Goal: Task Accomplishment & Management: Complete application form

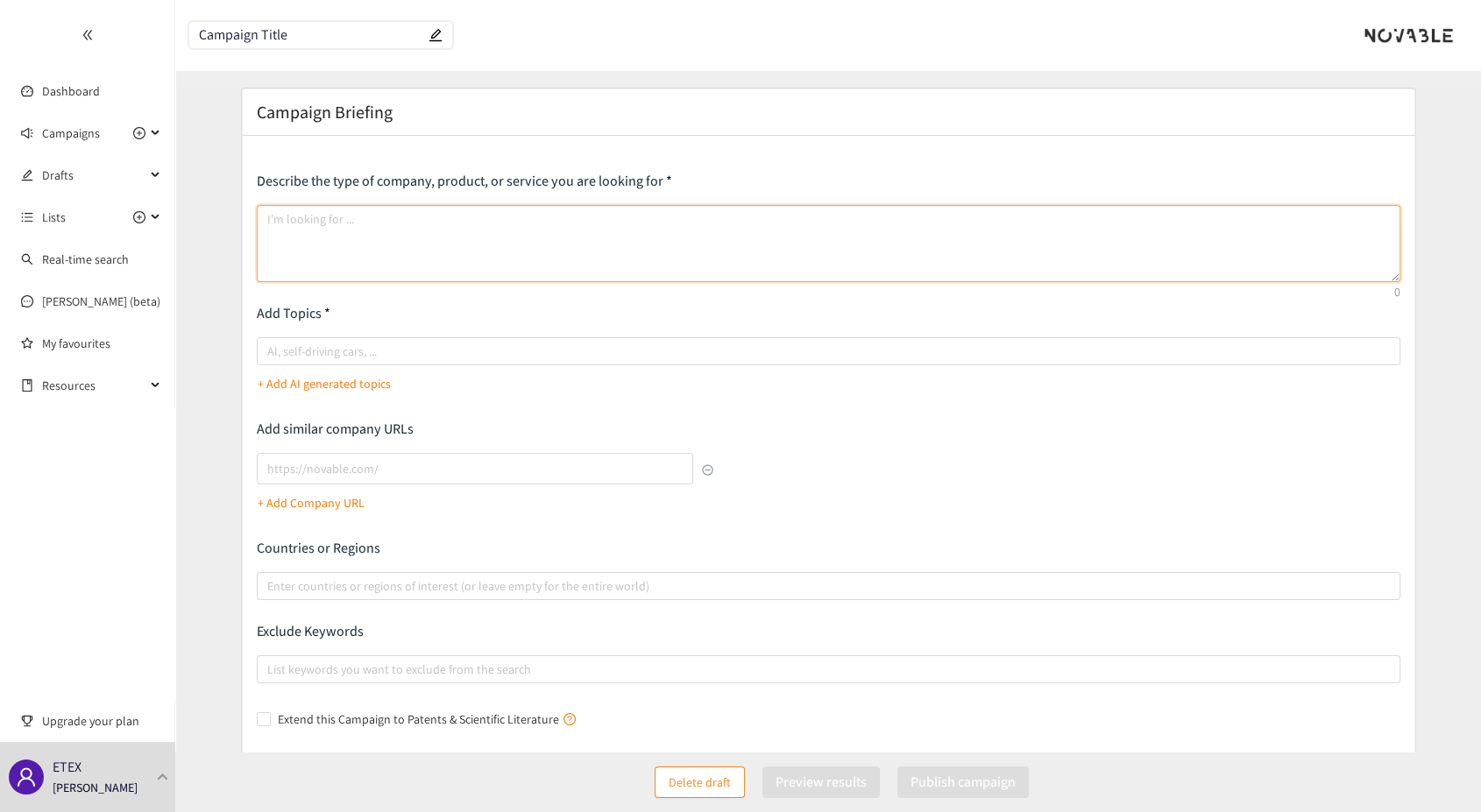
paste textarea "We are looking for toll manufacturing companies specializing in the application…"
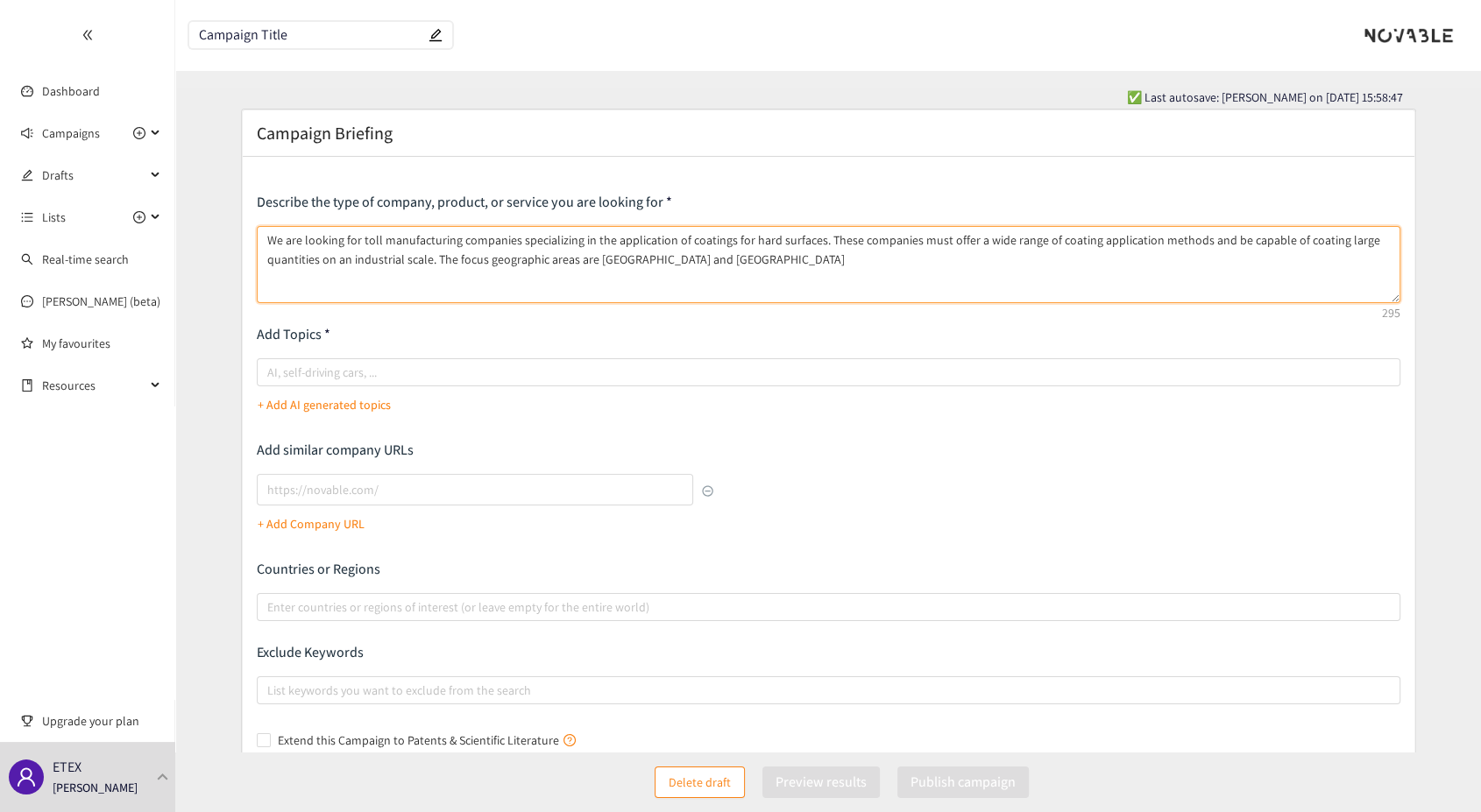
click at [809, 240] on textarea "We are looking for toll manufacturing companies specializing in the application…" at bounding box center [829, 264] width 1144 height 77
click at [821, 244] on textarea "We are looking for toll manufacturing companies specializing in the application…" at bounding box center [829, 264] width 1144 height 77
click at [848, 239] on textarea "We are looking for toll manufacturing companies specializing in the application…" at bounding box center [829, 264] width 1144 height 77
click at [604, 259] on textarea "We are looking for toll manufacturing companies specializing in the application…" at bounding box center [829, 264] width 1144 height 77
drag, startPoint x: 561, startPoint y: 259, endPoint x: 798, endPoint y: 262, distance: 237.0
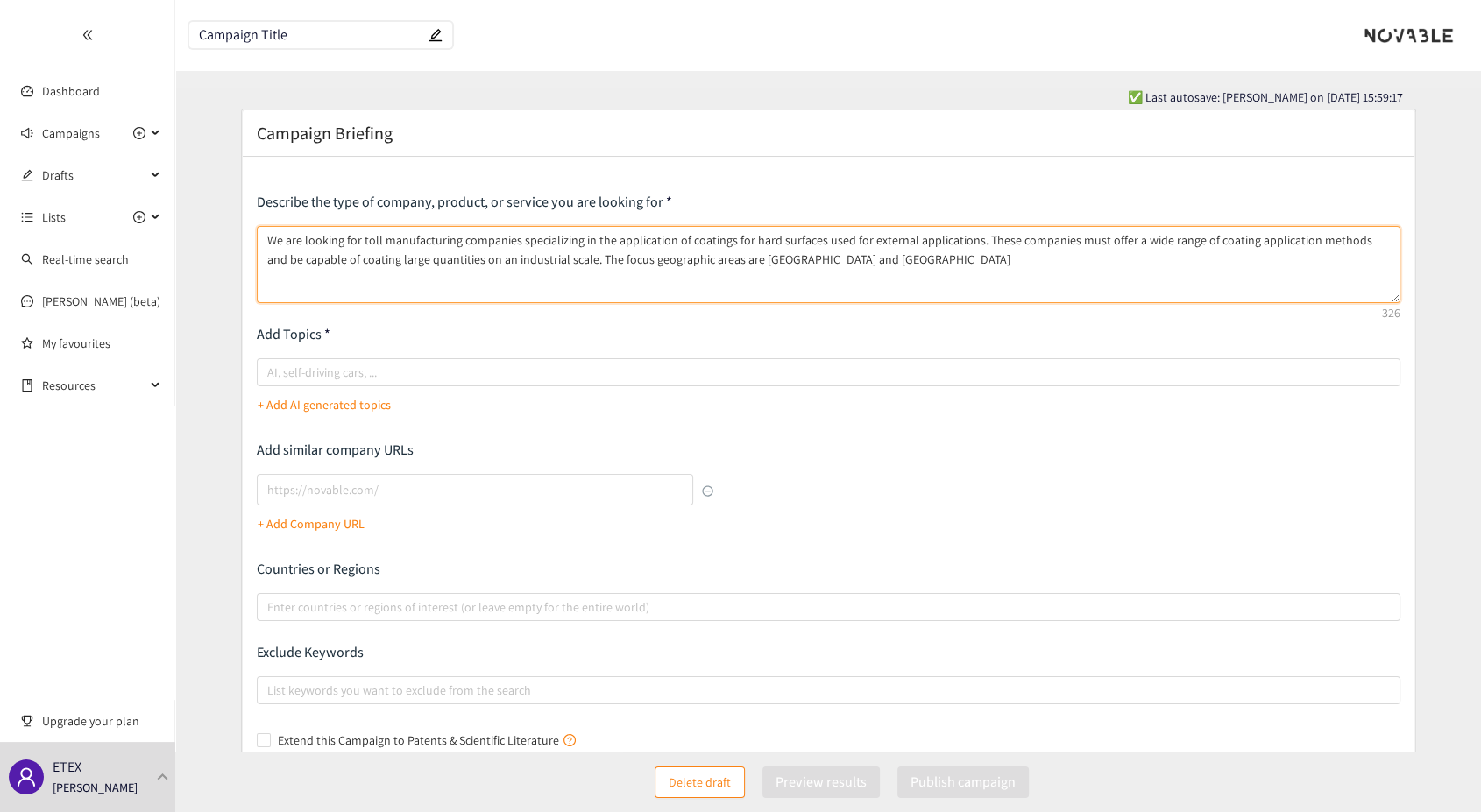
click at [798, 262] on textarea "We are looking for toll manufacturing companies specializing in the application…" at bounding box center [829, 264] width 1144 height 77
paste textarea "The target geographical areas are [GEOGRAPHIC_DATA] and [GEOGRAPHIC_DATA]"
type textarea "We are looking for toll manufacturing companies specializing in the application…"
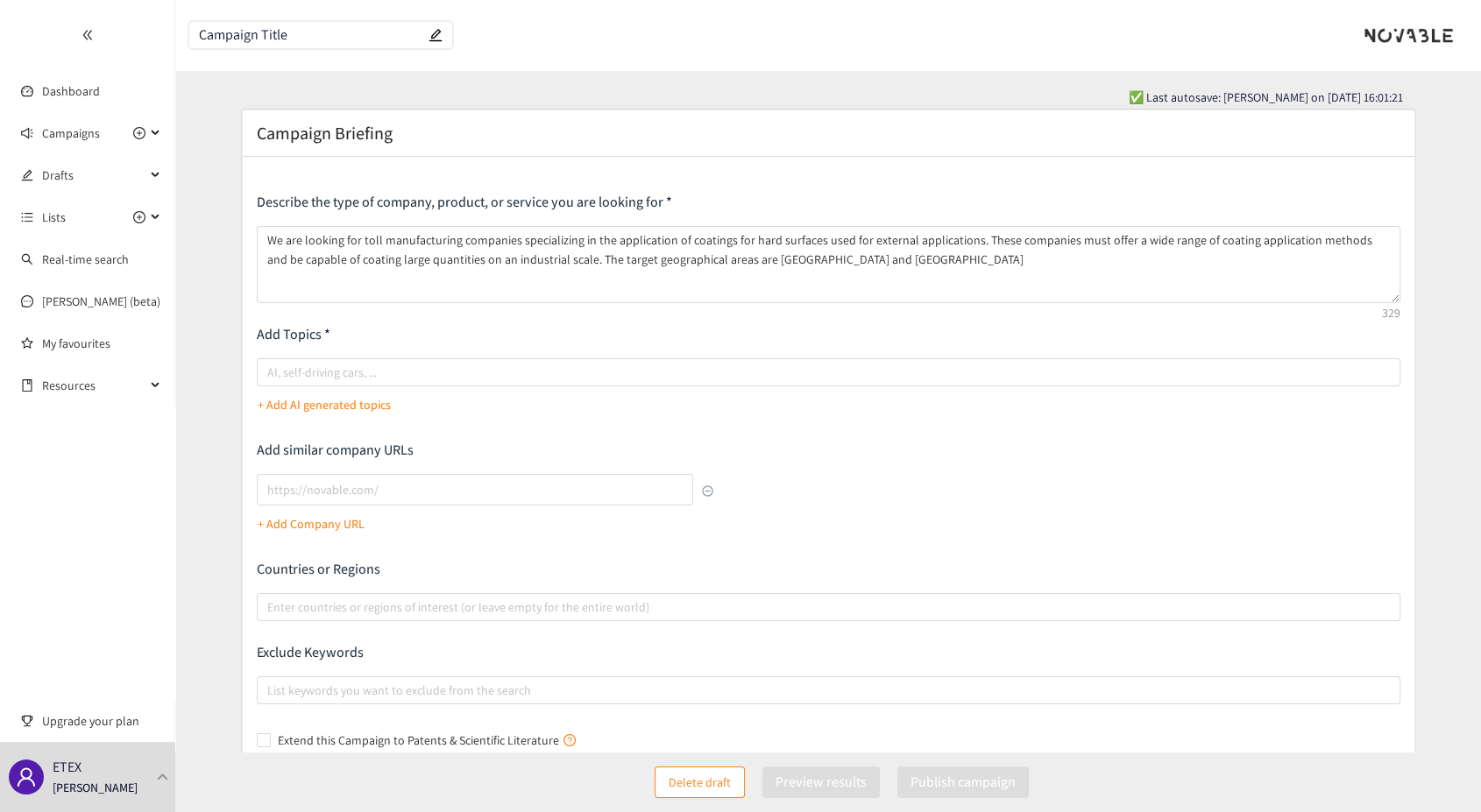
click at [339, 408] on p "+ Add AI generated topics" at bounding box center [324, 404] width 133 height 19
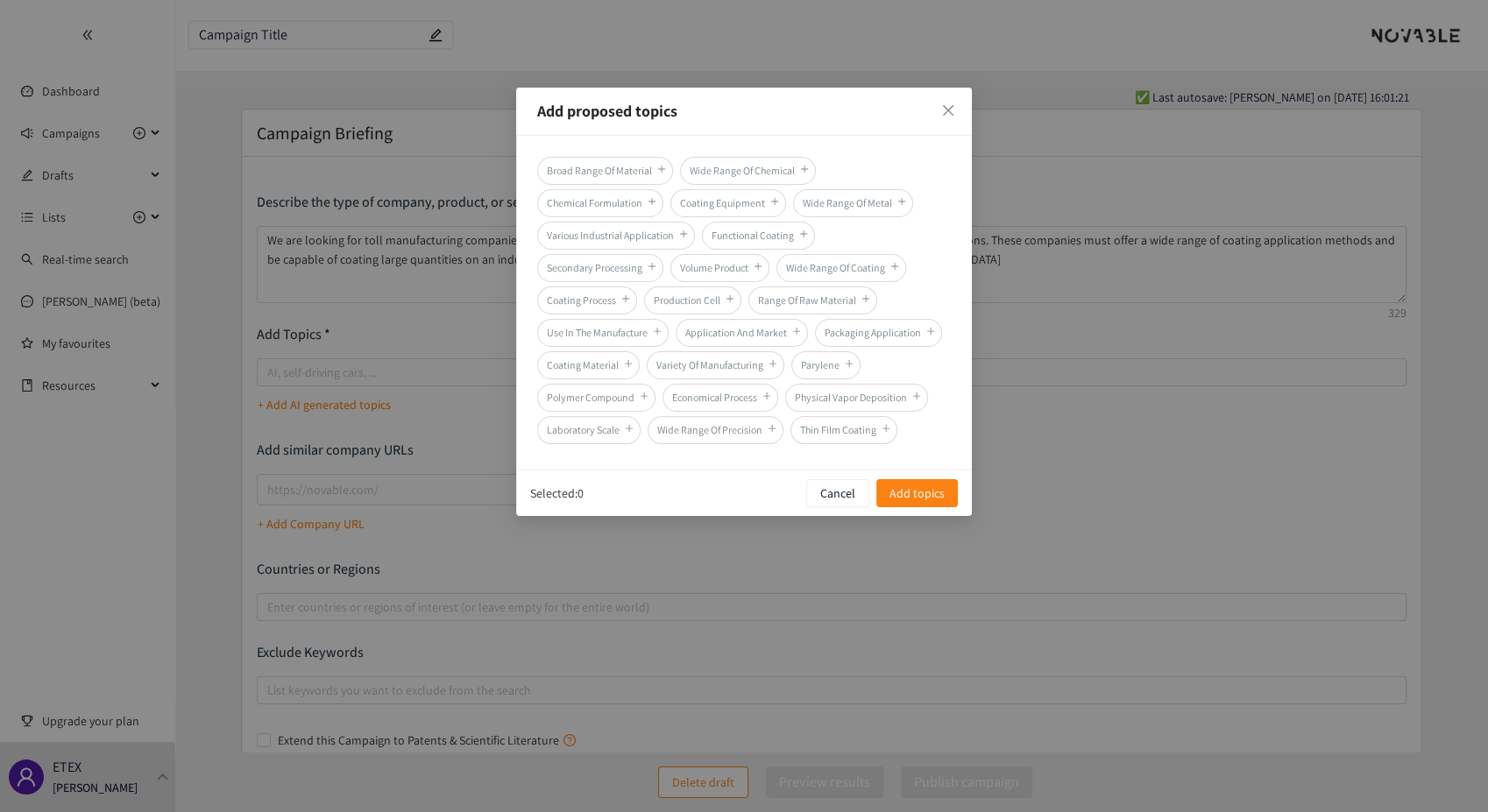
click at [708, 207] on span "Coating Equipment" at bounding box center [728, 203] width 116 height 28
click at [834, 269] on span "Wide Range Of Coating" at bounding box center [841, 268] width 129 height 28
click at [600, 303] on span "Coating Process" at bounding box center [587, 300] width 100 height 28
click at [626, 333] on span "Use In The Manufacture" at bounding box center [603, 332] width 131 height 28
click at [604, 368] on span "Coating Material" at bounding box center [588, 365] width 103 height 28
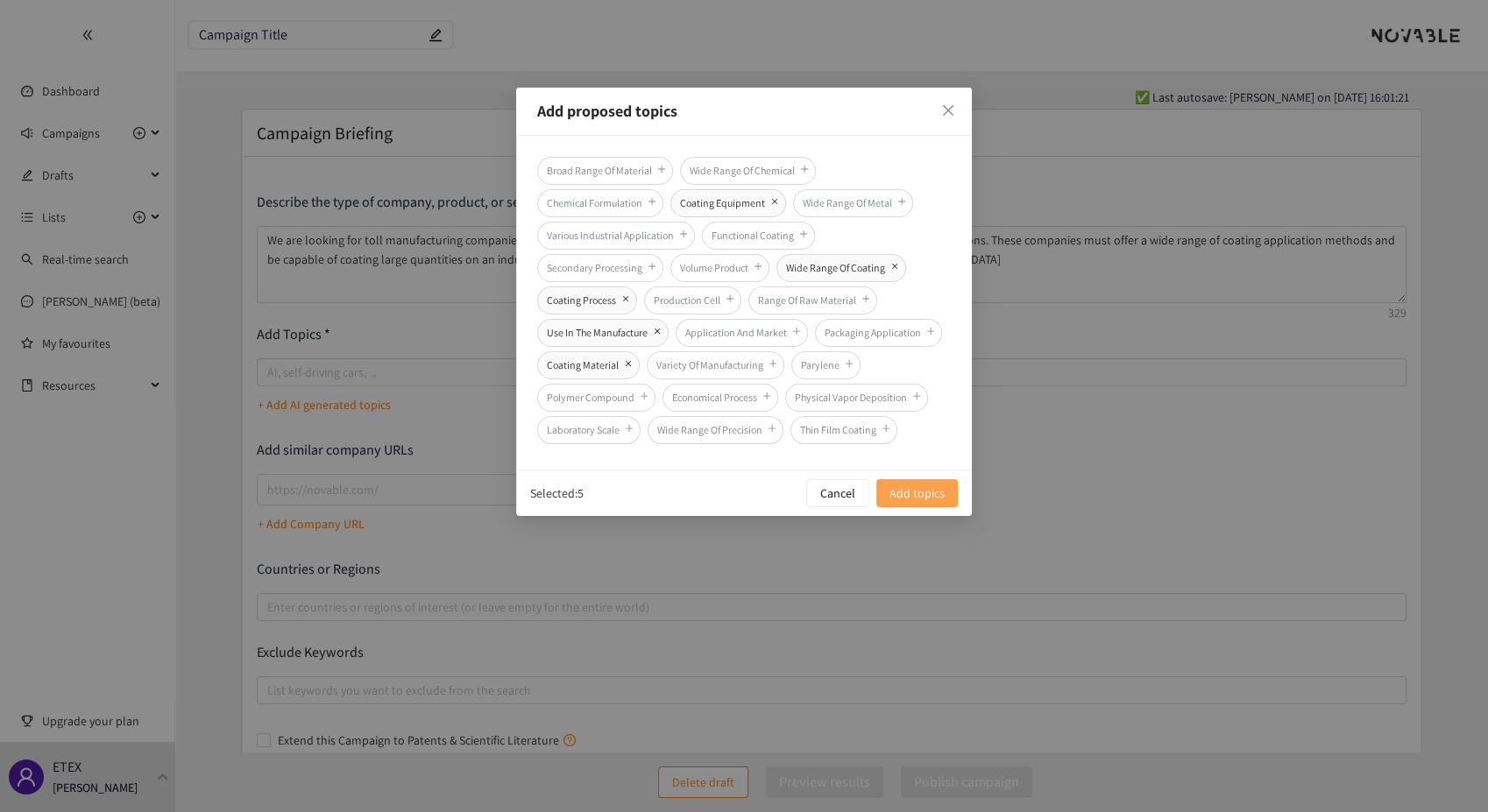
click at [904, 489] on span "Add topics" at bounding box center [917, 492] width 56 height 19
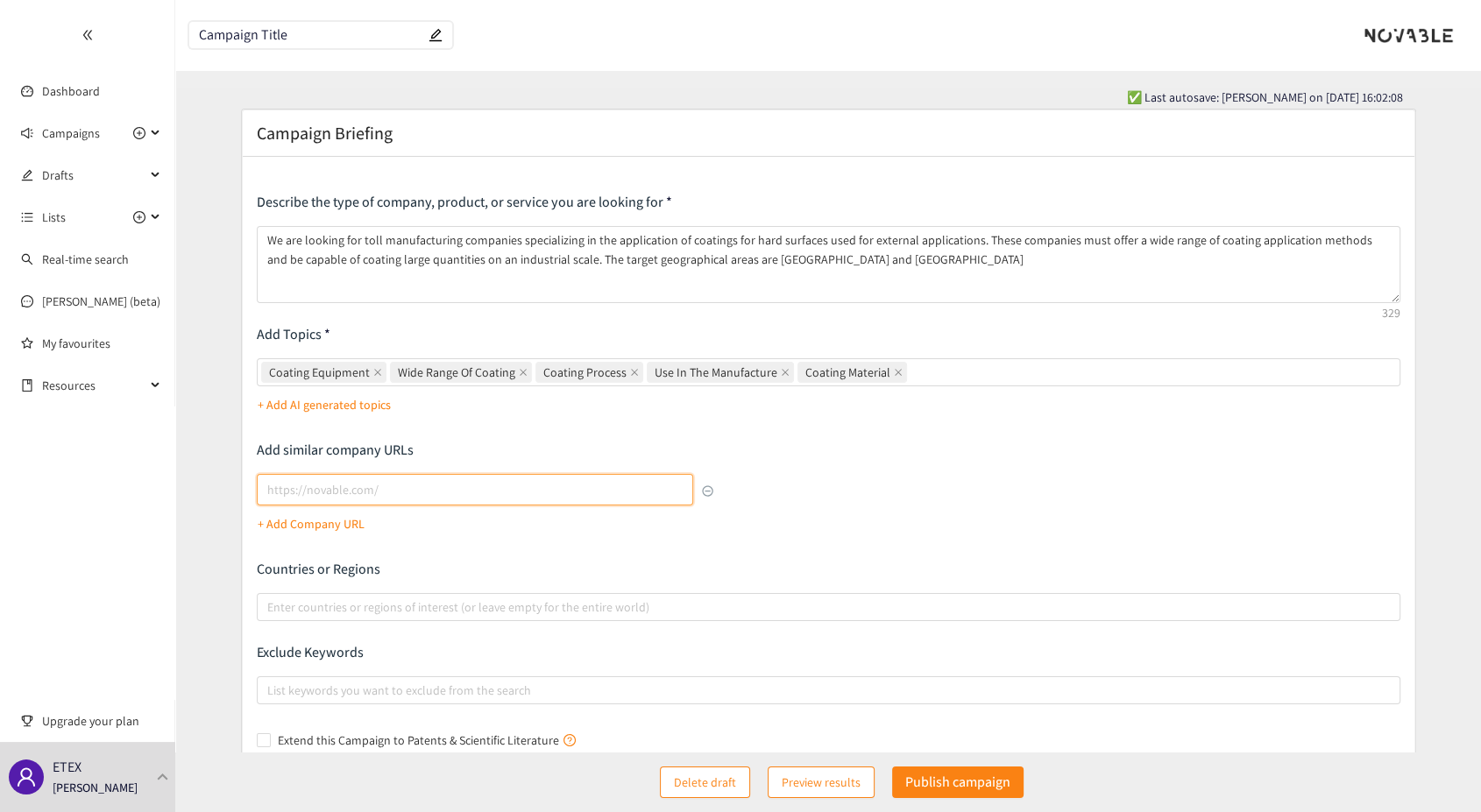
click at [379, 492] on input "lookalikes url" at bounding box center [475, 490] width 437 height 32
click at [554, 443] on p "Add similar company URLs" at bounding box center [485, 450] width 457 height 19
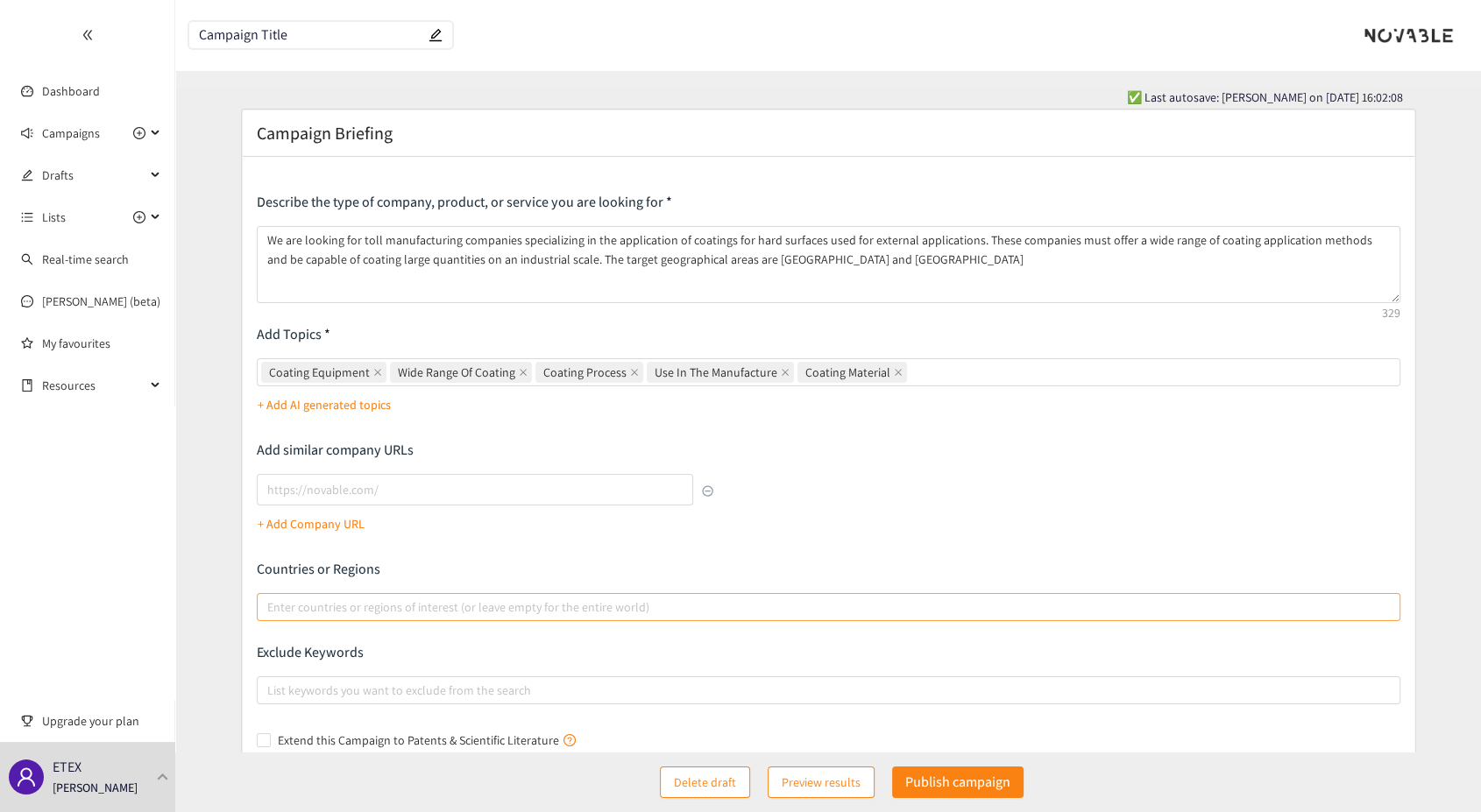
click at [364, 606] on div at bounding box center [820, 606] width 1118 height 21
click at [271, 606] on input "Enter countries or regions of interest (or leave empty for the entire world)" at bounding box center [270, 606] width 4 height 21
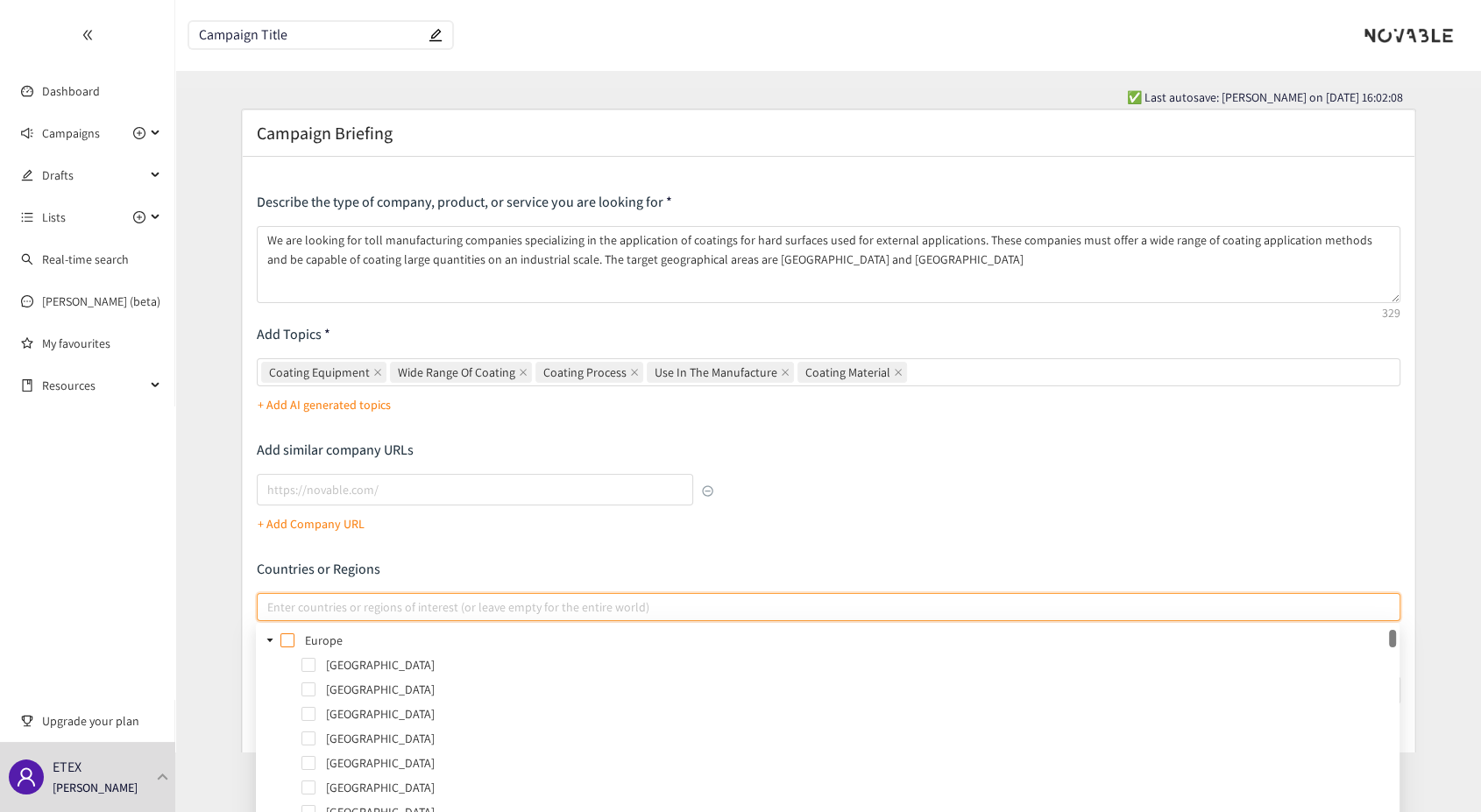
click at [286, 639] on span at bounding box center [287, 640] width 14 height 14
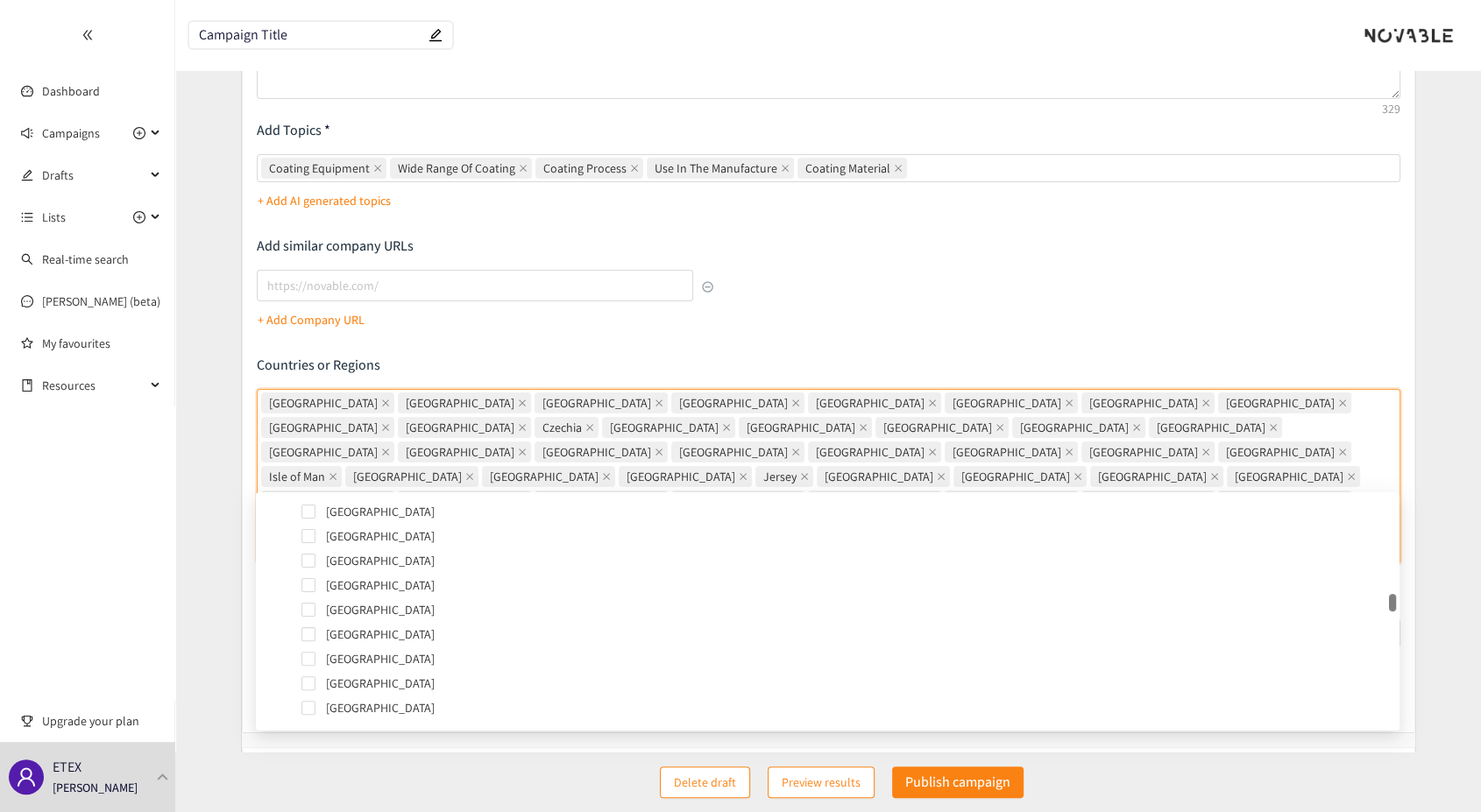
scroll to position [2867, 0]
click at [311, 609] on span at bounding box center [308, 610] width 14 height 14
drag, startPoint x: 307, startPoint y: 658, endPoint x: 308, endPoint y: 675, distance: 17.0
click at [307, 659] on span at bounding box center [308, 659] width 14 height 14
click at [309, 684] on span at bounding box center [308, 684] width 14 height 14
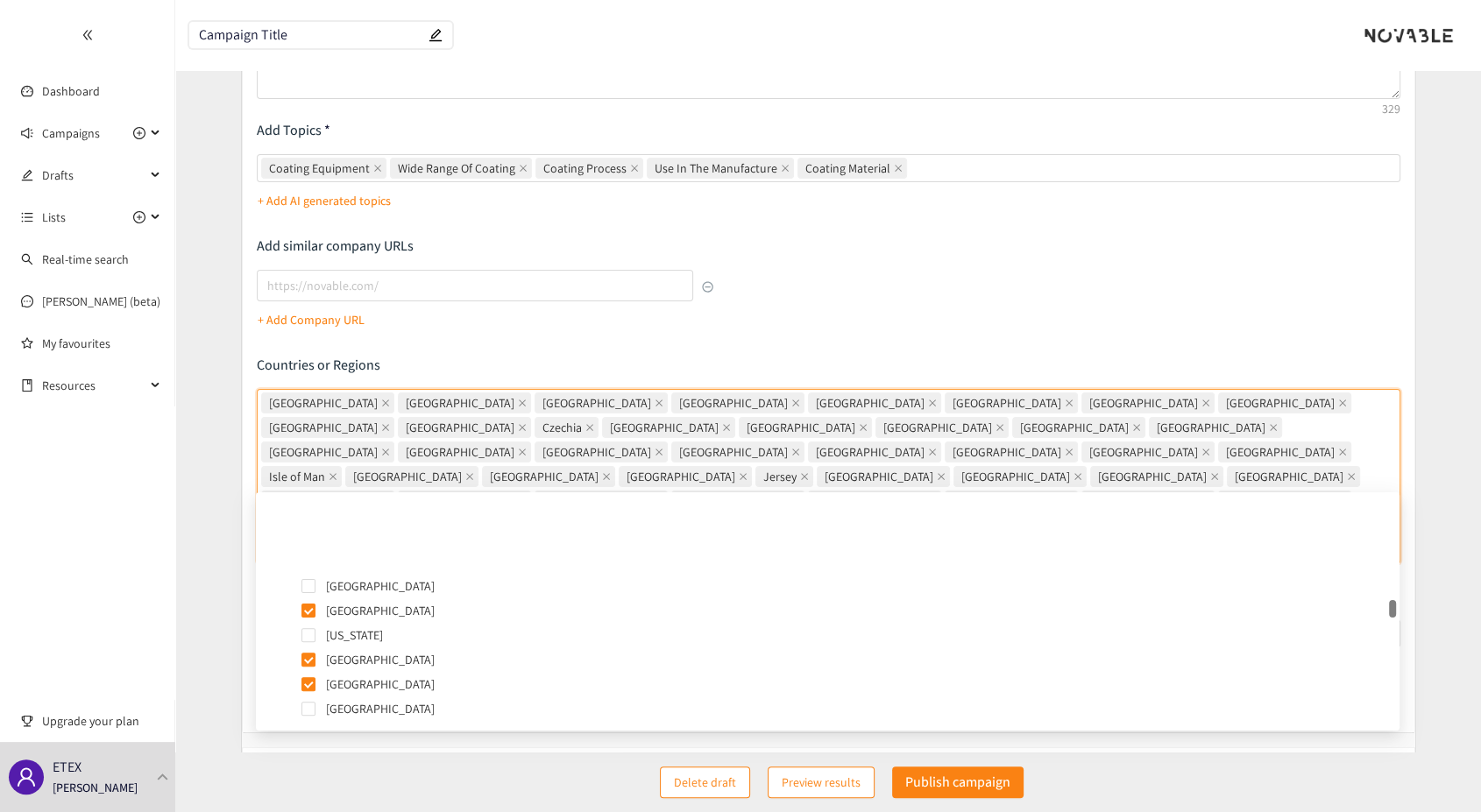
scroll to position [2965, 0]
click at [307, 607] on span at bounding box center [308, 611] width 14 height 14
click at [311, 635] on span at bounding box center [308, 636] width 14 height 14
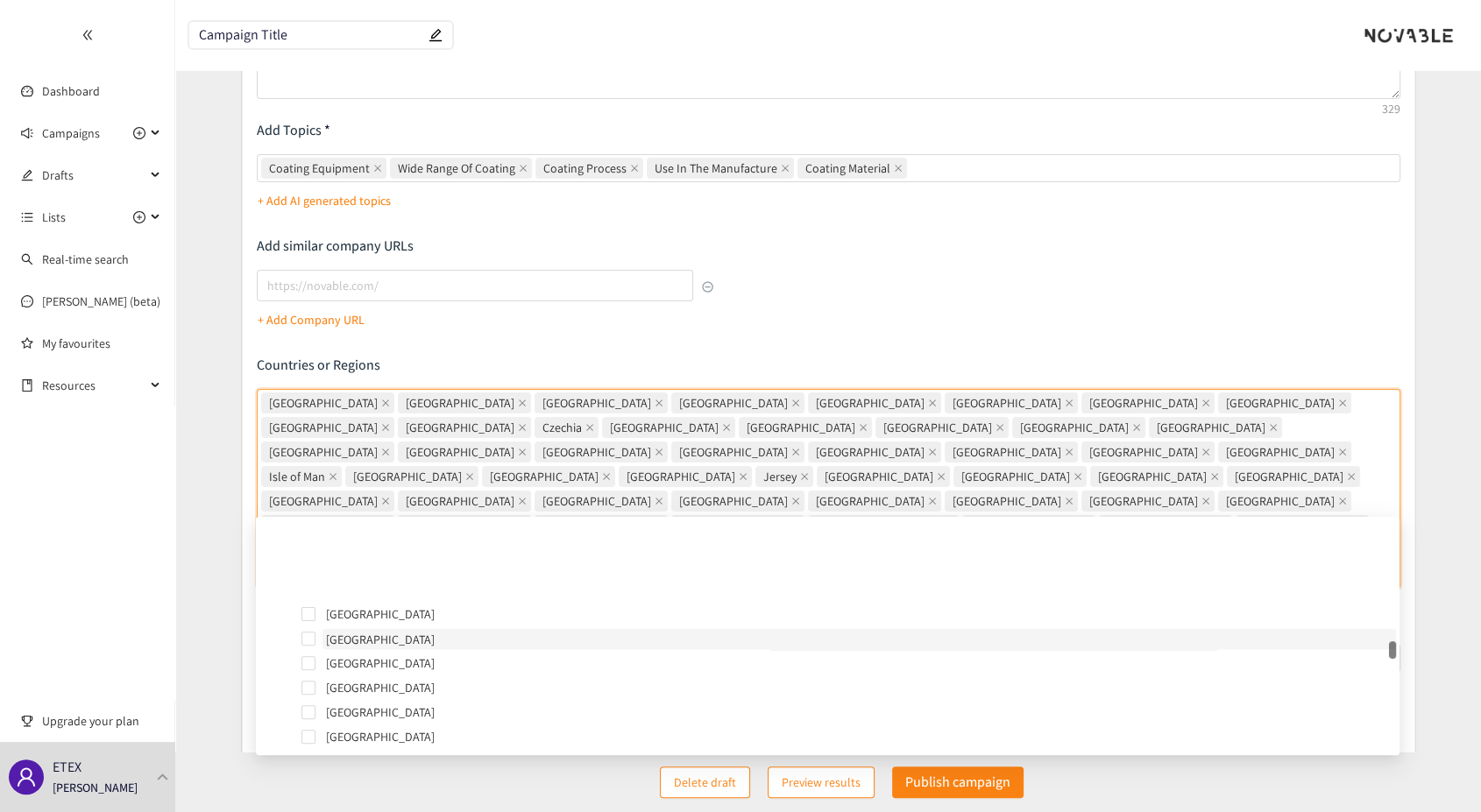
scroll to position [3452, 0]
click at [308, 589] on span at bounding box center [308, 590] width 14 height 14
click at [309, 689] on span at bounding box center [308, 688] width 14 height 14
drag, startPoint x: 304, startPoint y: 564, endPoint x: 316, endPoint y: 565, distance: 12.0
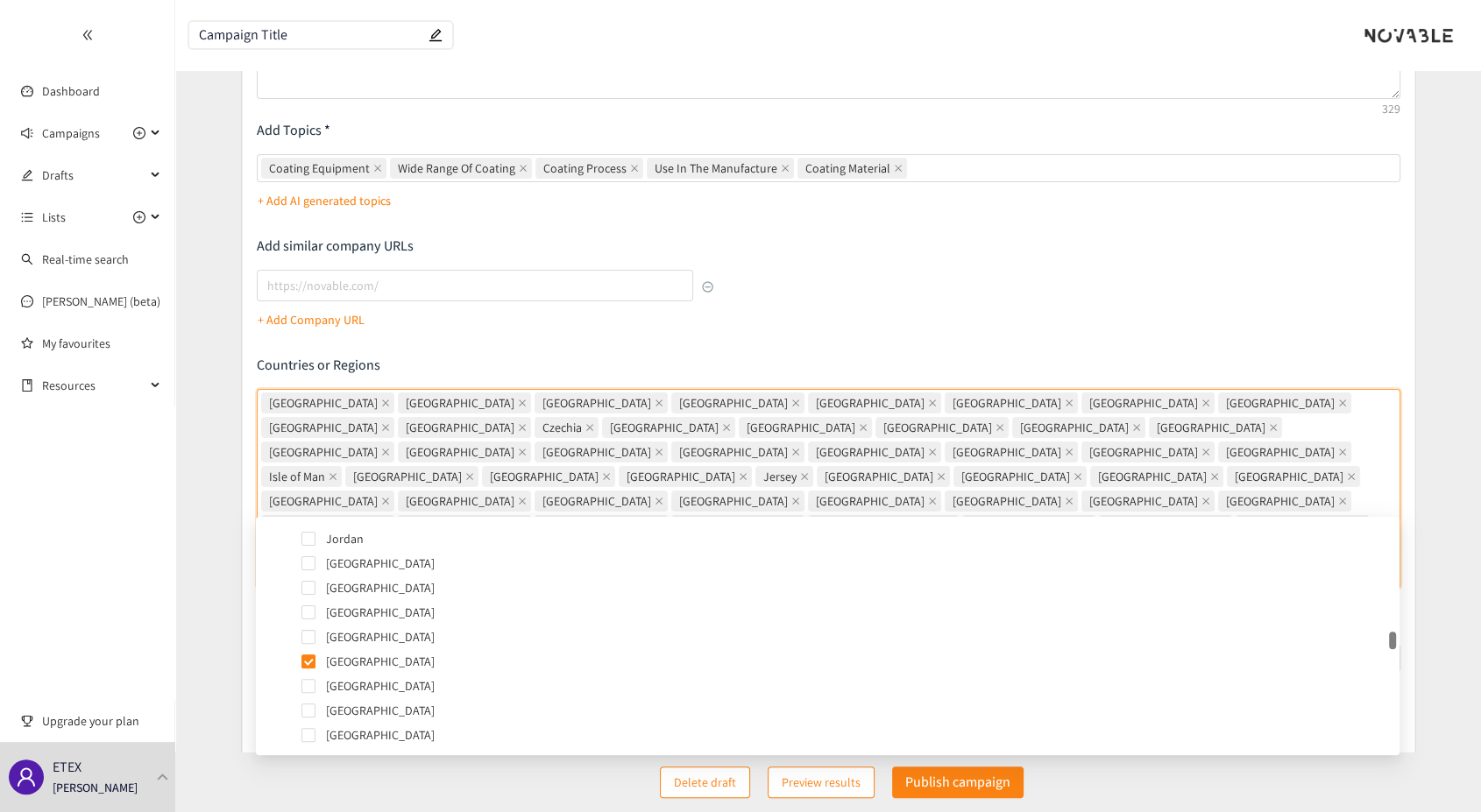
click at [304, 565] on span at bounding box center [308, 563] width 14 height 14
click at [308, 643] on span at bounding box center [308, 643] width 14 height 14
click at [312, 593] on span at bounding box center [308, 594] width 14 height 14
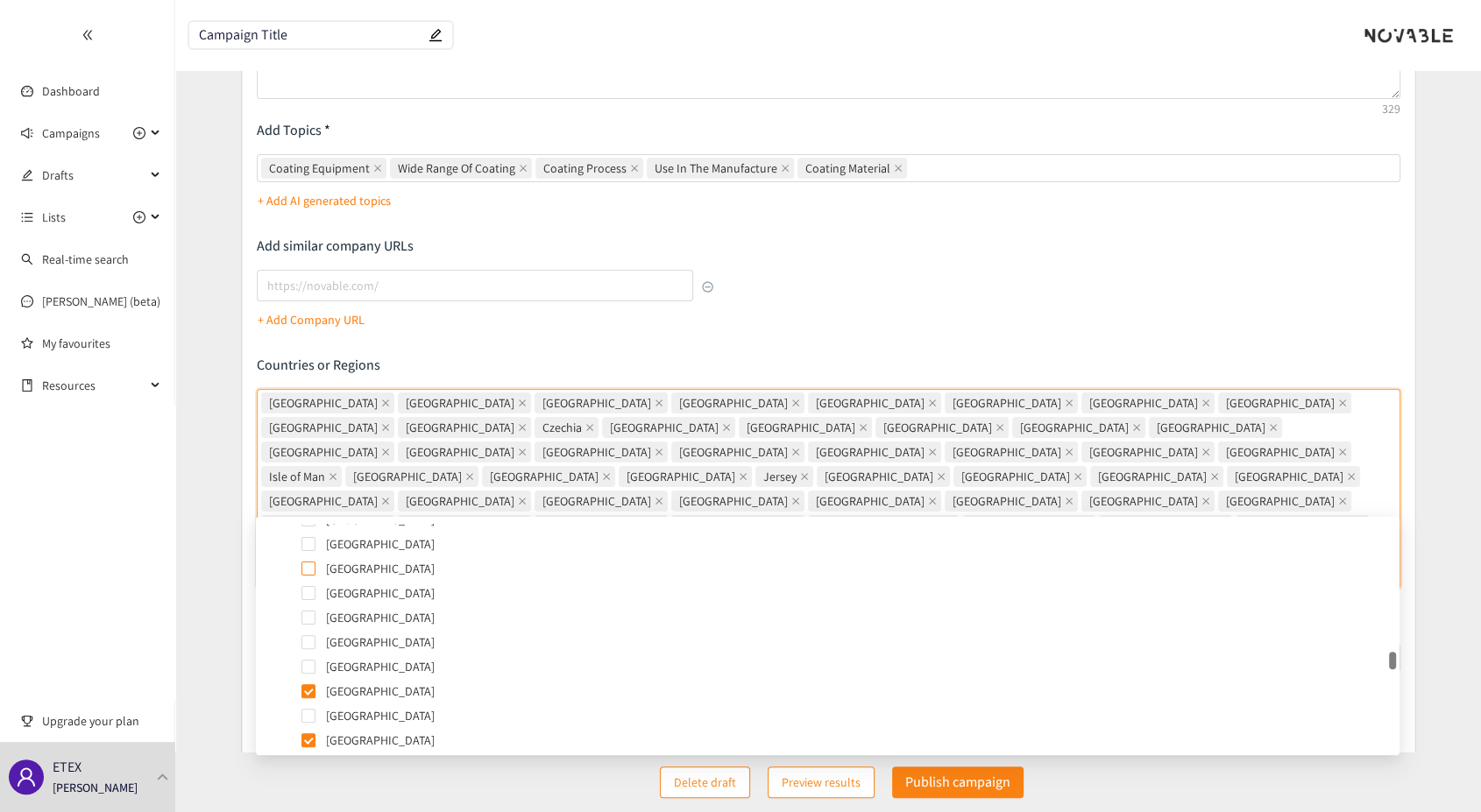
click at [313, 572] on span at bounding box center [308, 568] width 14 height 14
click at [1143, 287] on div "Describe the type of company, product, or service you are looking for We are lo…" at bounding box center [829, 355] width 1144 height 734
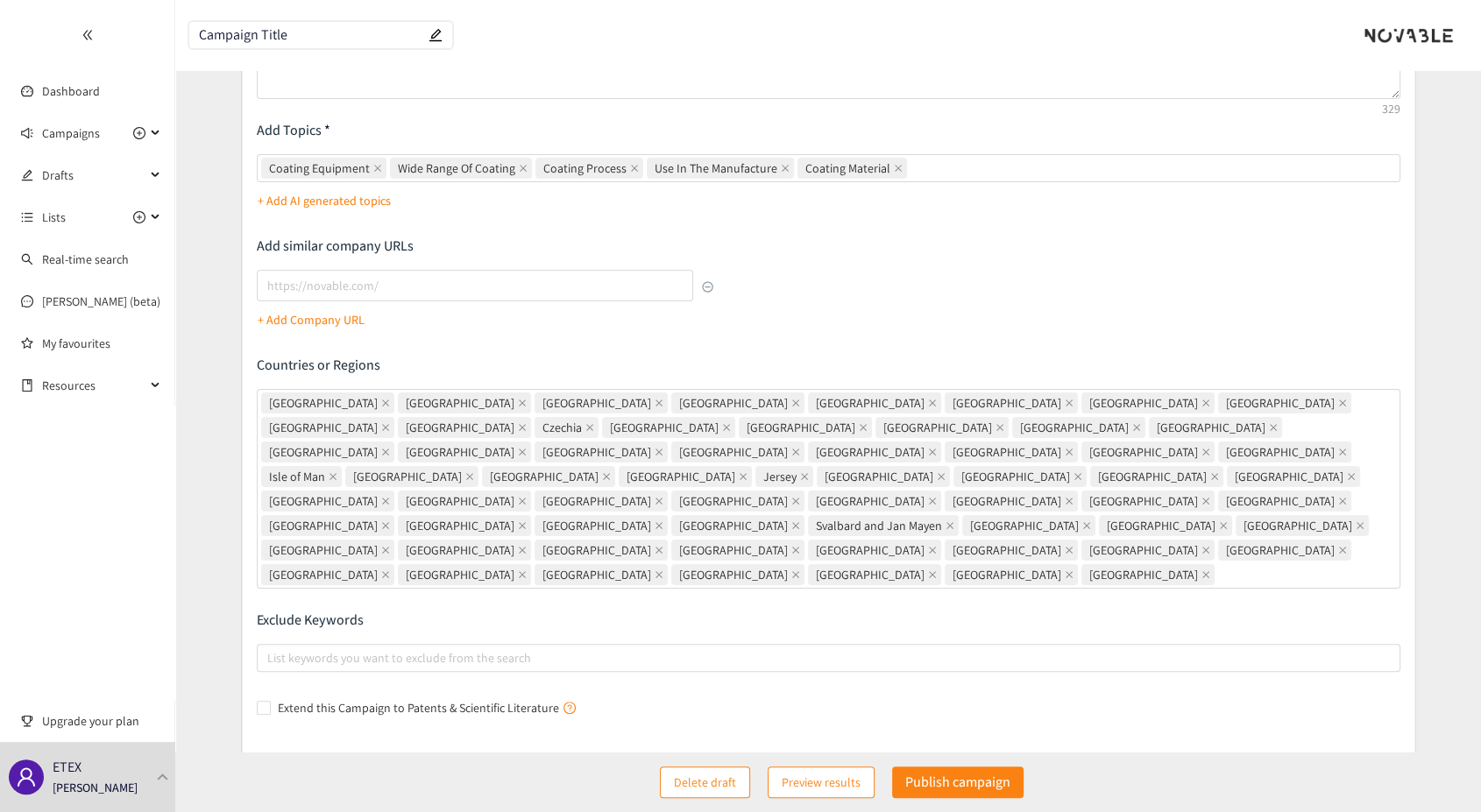
click at [499, 798] on span "Generate clusters" at bounding box center [496, 807] width 92 height 19
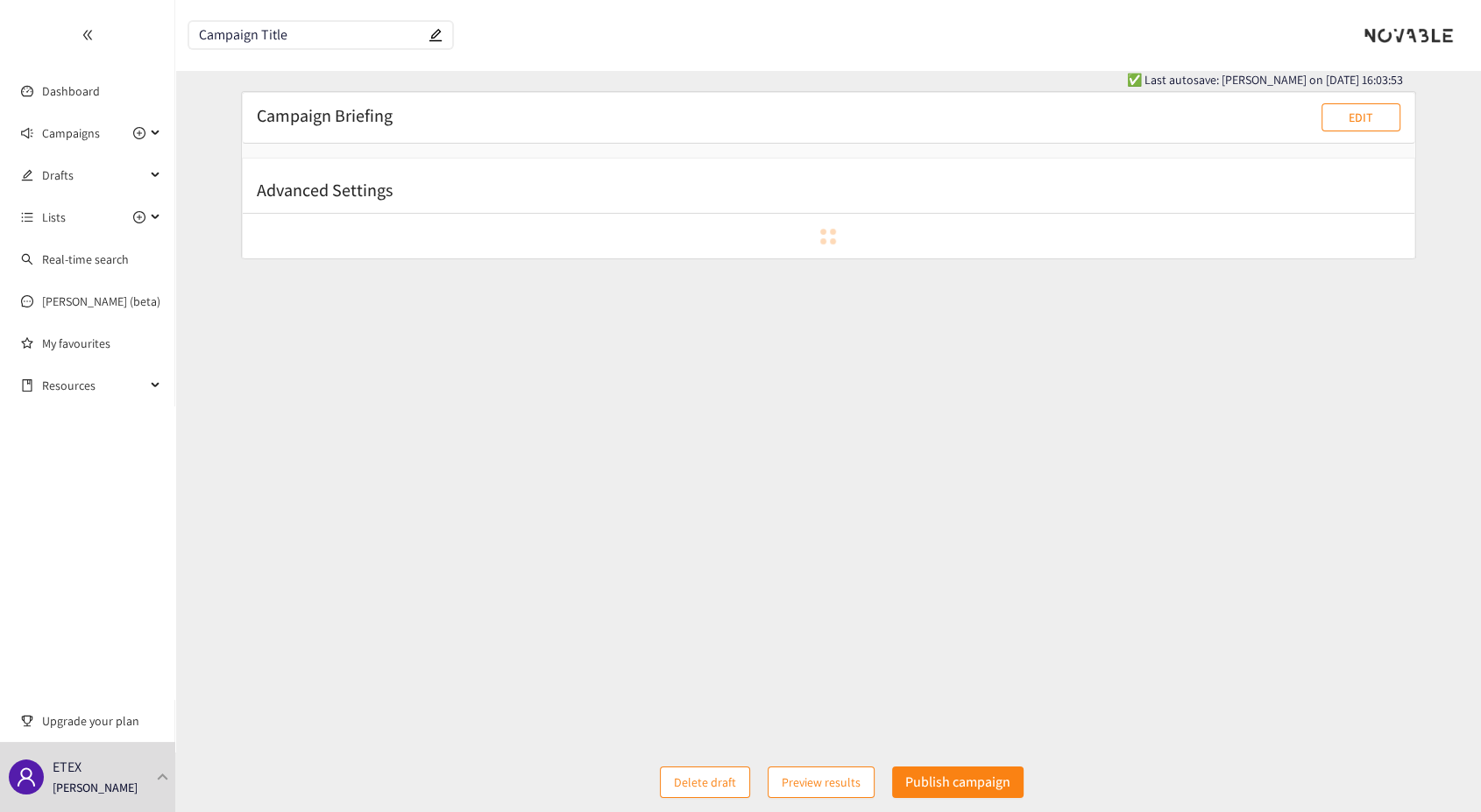
scroll to position [17, 0]
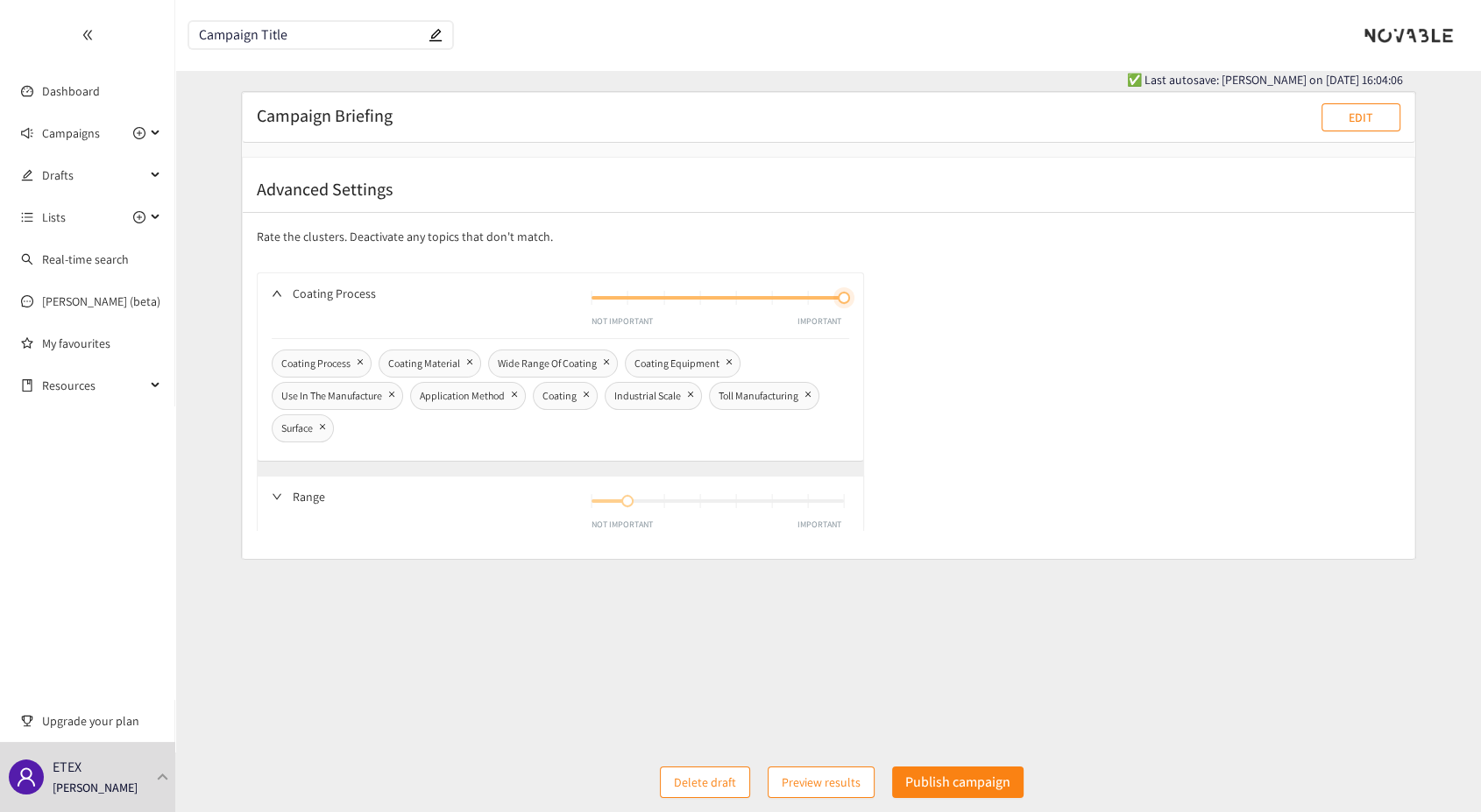
drag, startPoint x: 771, startPoint y: 297, endPoint x: 836, endPoint y: 299, distance: 65.0
click at [838, 299] on div at bounding box center [843, 297] width 12 height 12
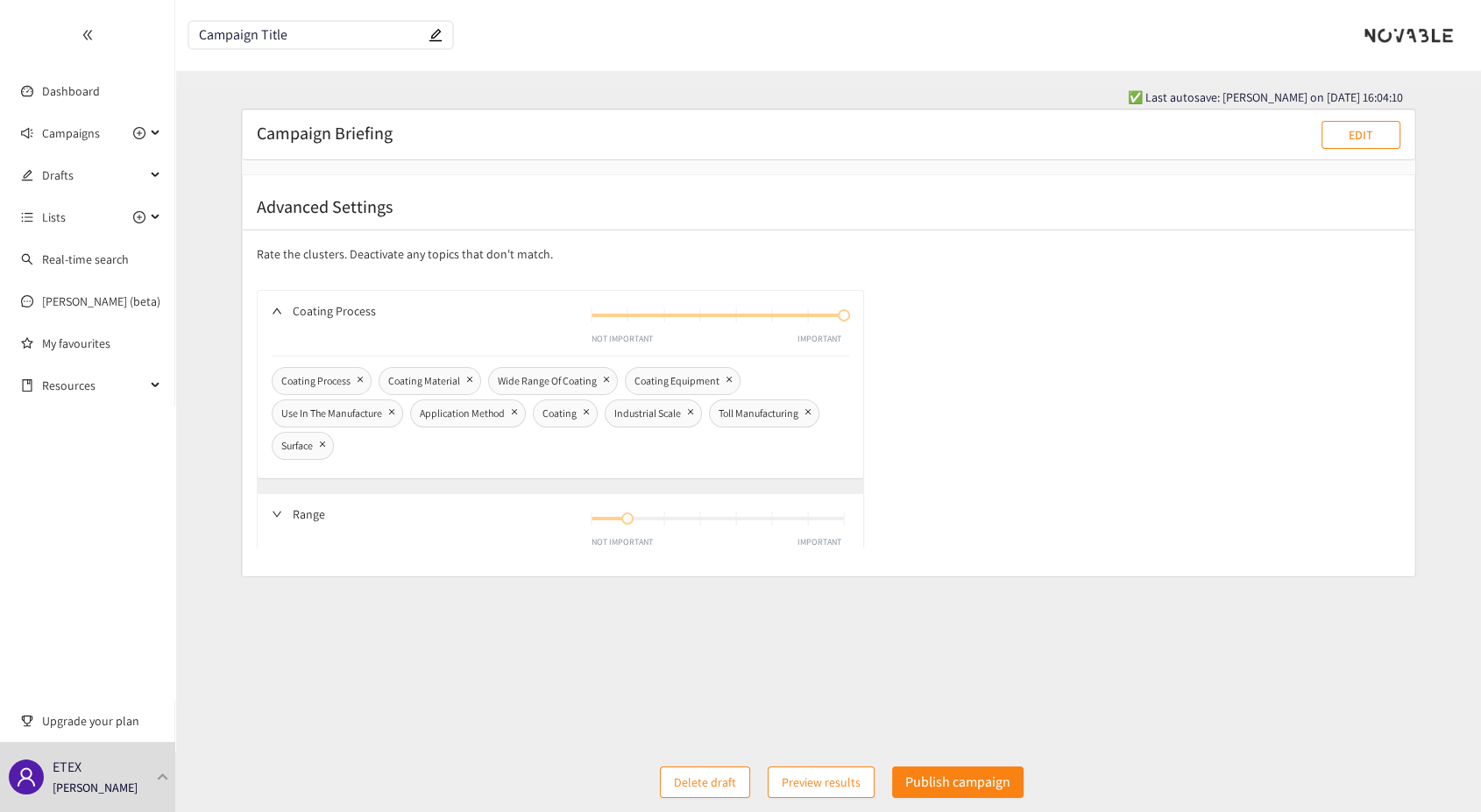
click at [860, 629] on form "Campaign Briefing EDIT Describe the type of company, product, or service you ar…" at bounding box center [828, 439] width 1306 height 662
click at [1333, 137] on button "EDIT" at bounding box center [1361, 135] width 79 height 28
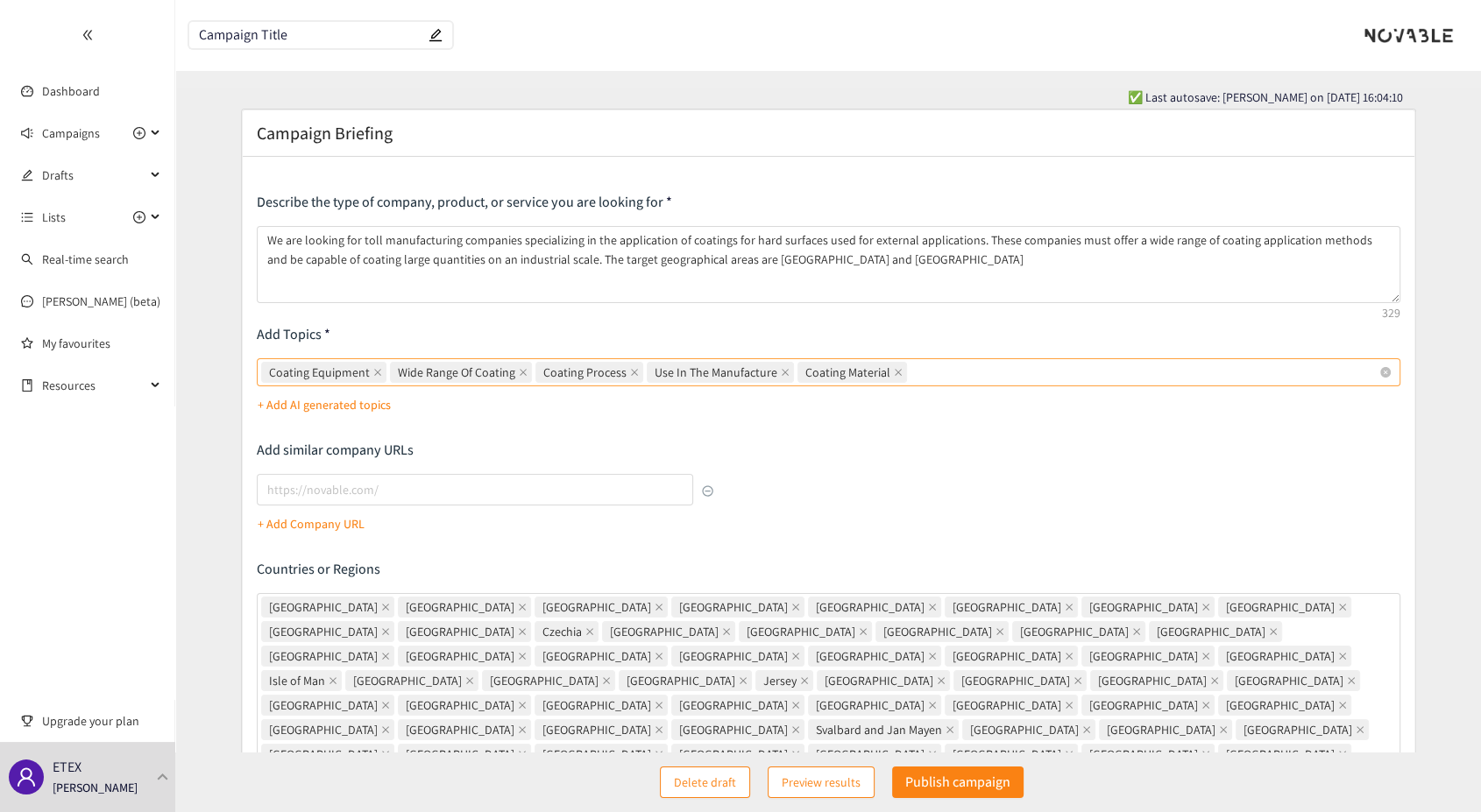
click at [984, 372] on div "Coating Equipment Wide Range Of Coating Coating Process Use In The Manufacture …" at bounding box center [820, 372] width 1118 height 25
click at [914, 372] on input "Coating Equipment Wide Range Of Coating Coating Process Use In The Manufacture …" at bounding box center [913, 371] width 4 height 21
type input "hard material"
type input "hard surface"
click at [324, 524] on p "+ Add Company URL" at bounding box center [311, 523] width 107 height 19
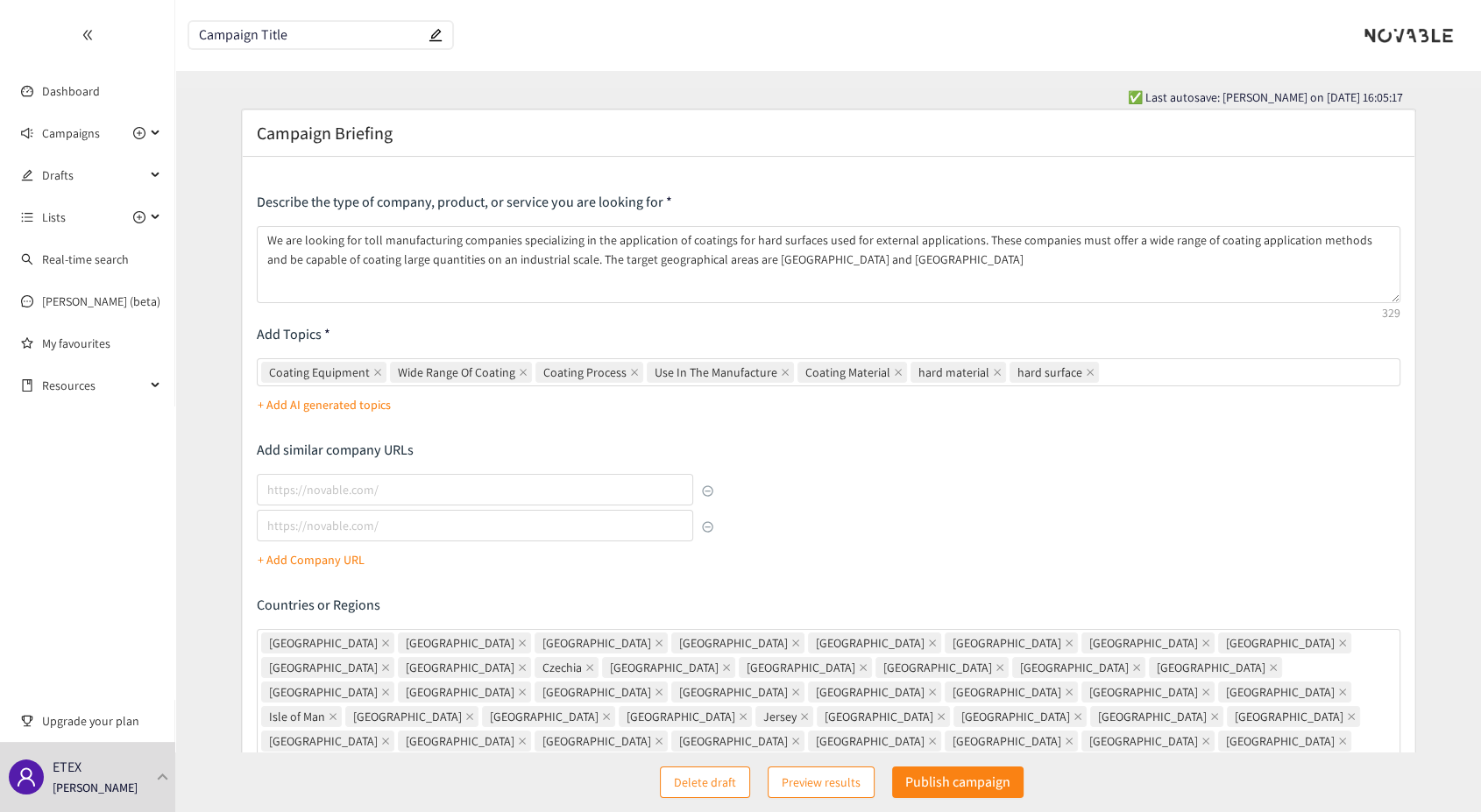
click at [709, 524] on button "button" at bounding box center [708, 527] width 12 height 12
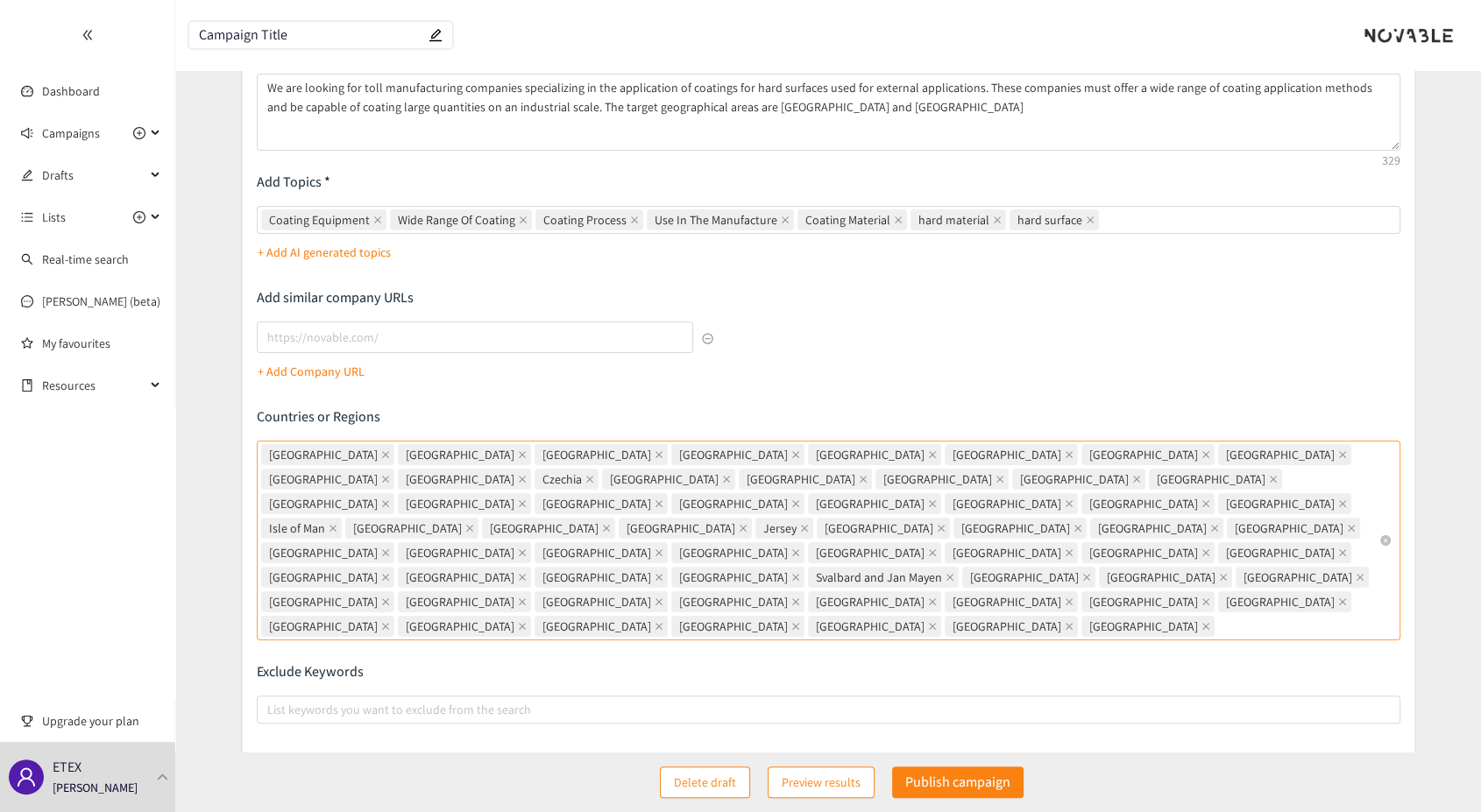
scroll to position [229, 0]
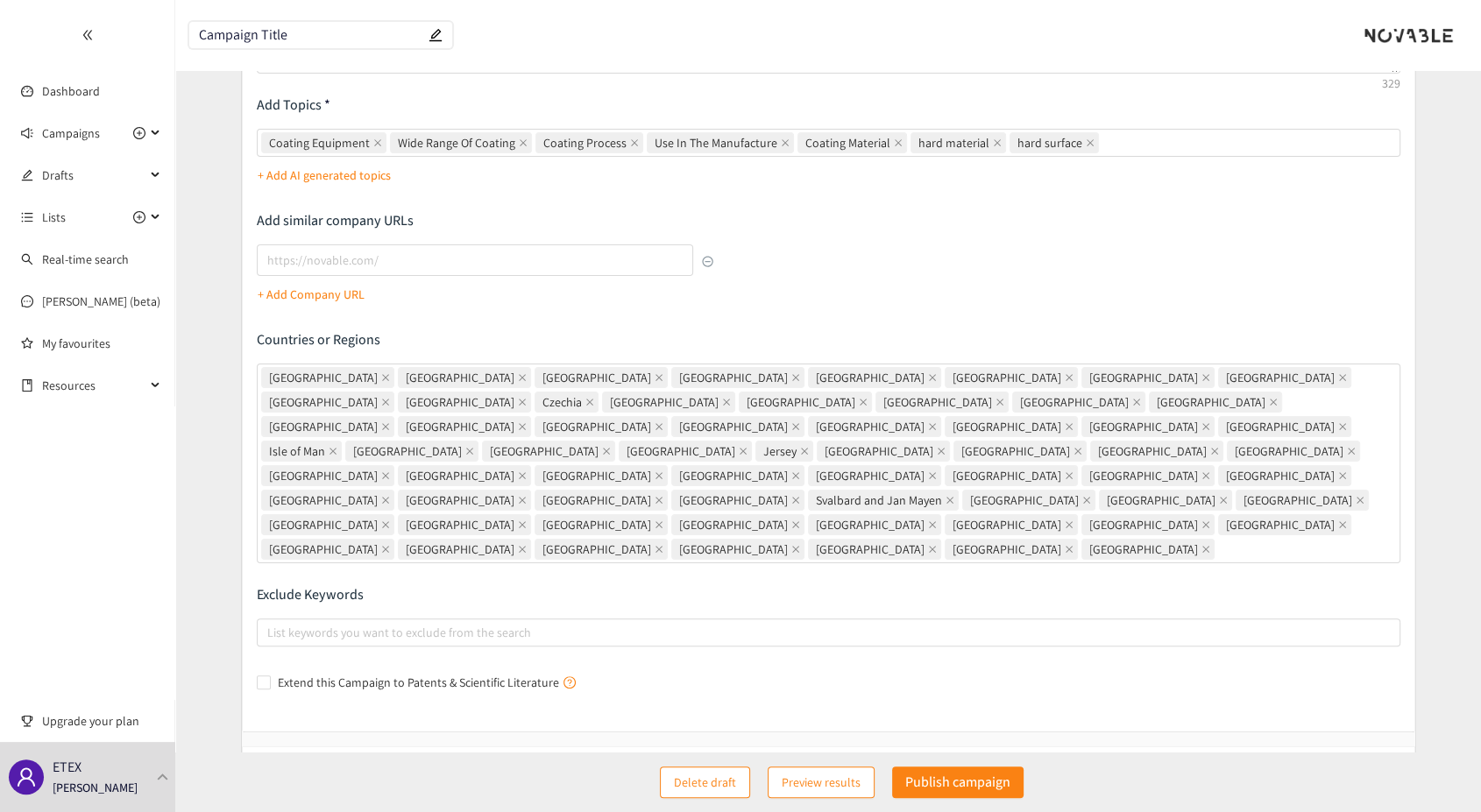
click at [829, 779] on span "Preview results" at bounding box center [821, 782] width 79 height 19
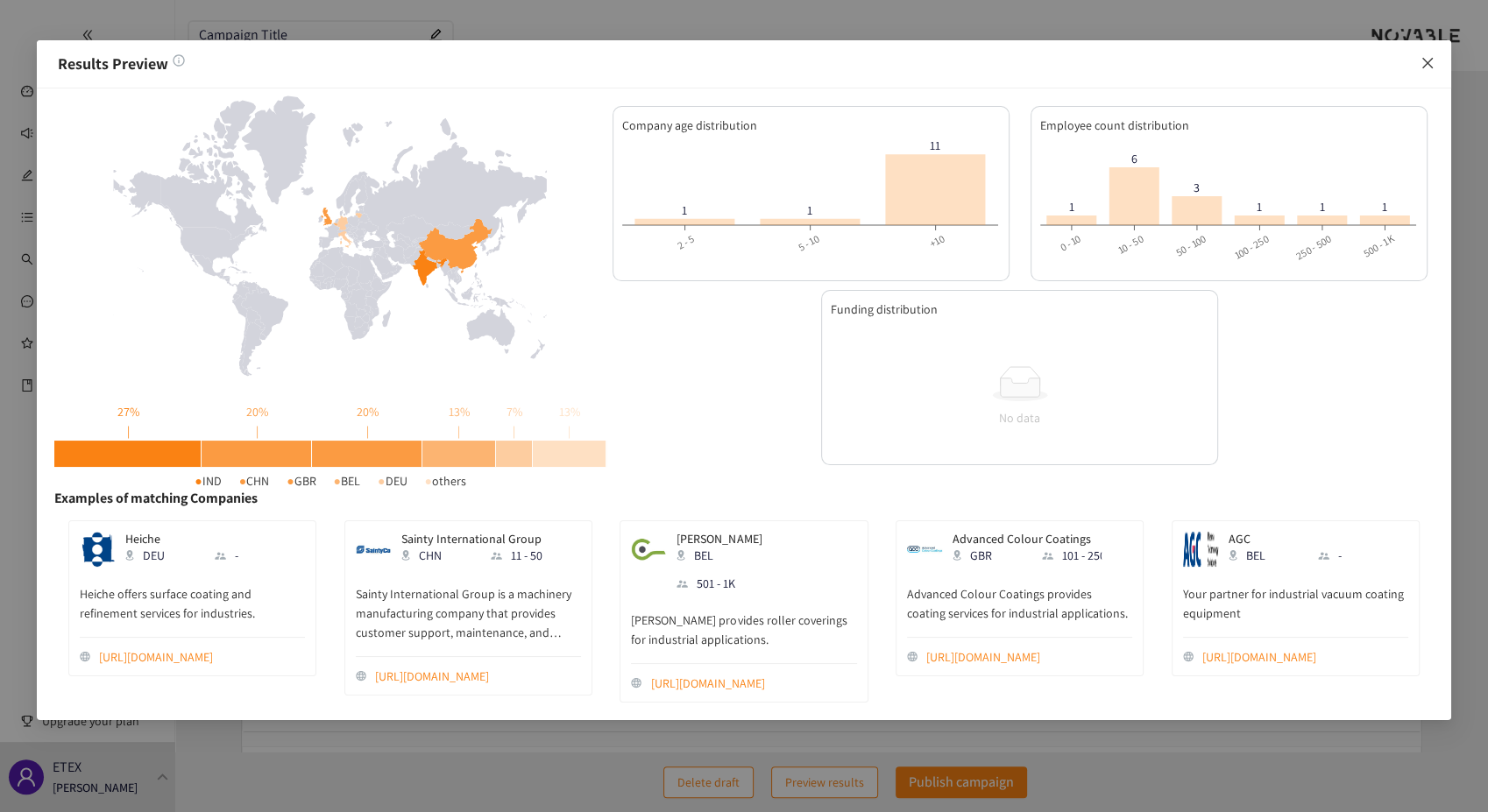
click at [1425, 66] on icon "close" at bounding box center [1427, 63] width 14 height 14
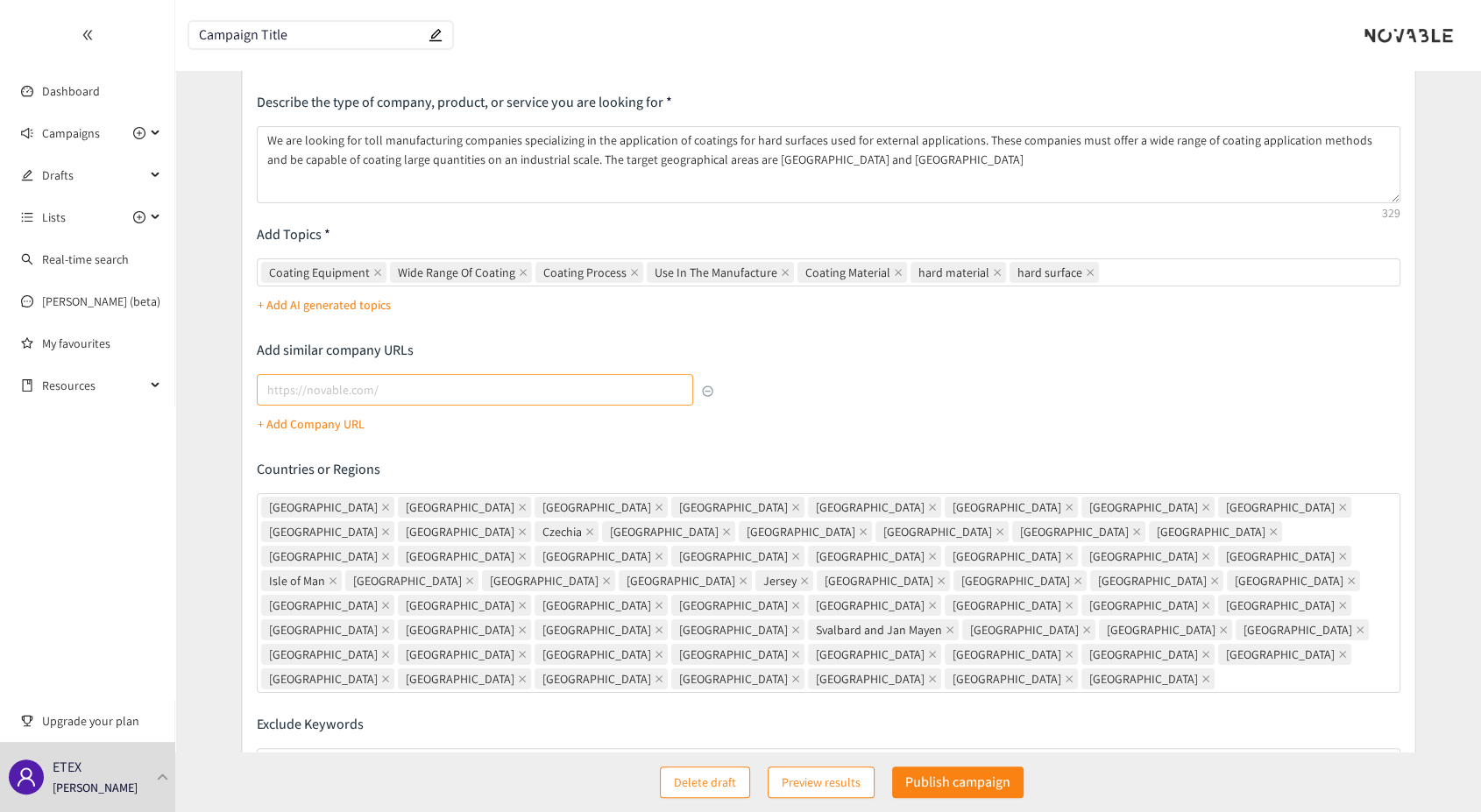
scroll to position [0, 0]
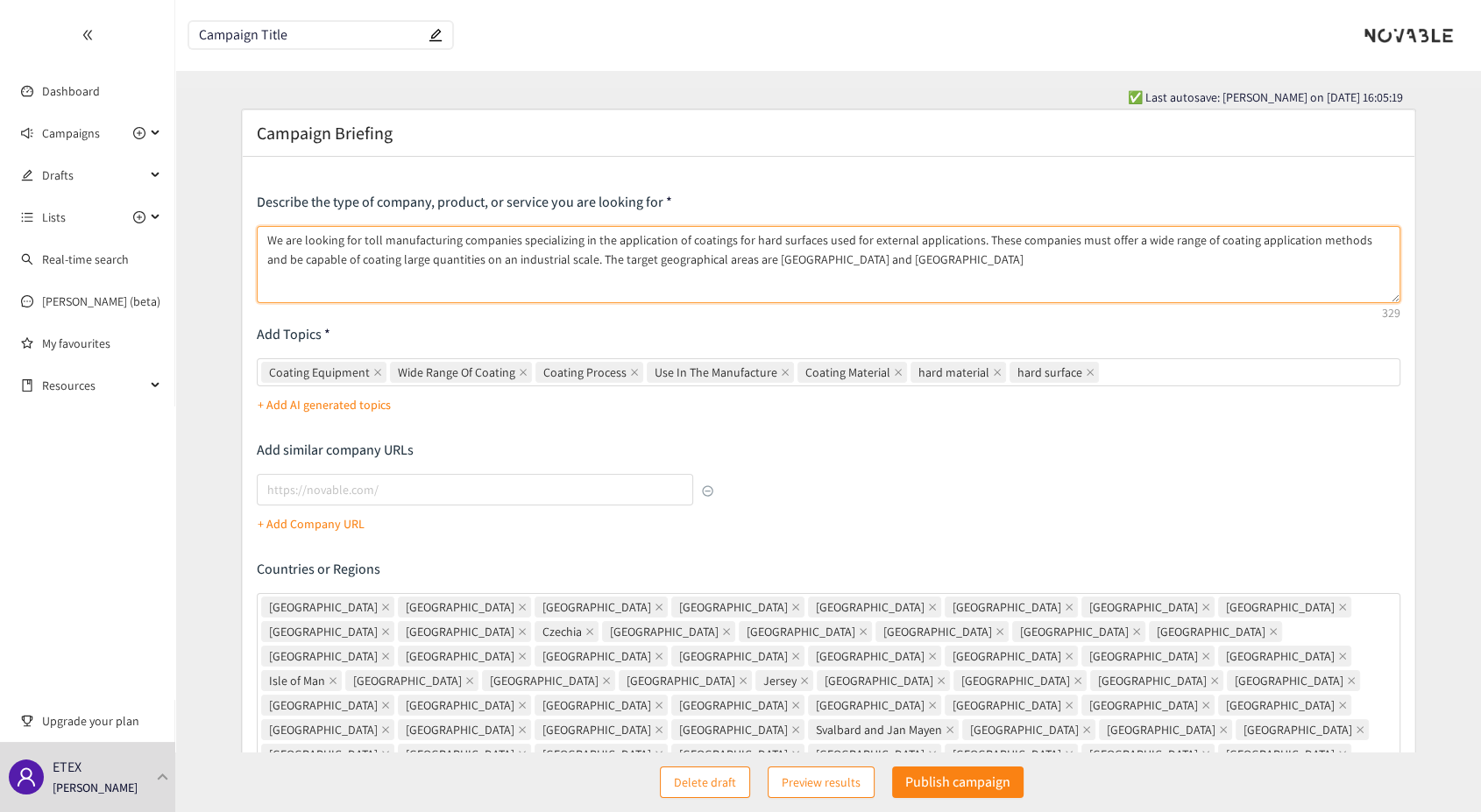
click at [970, 242] on textarea "We are looking for toll manufacturing companies specializing in the application…" at bounding box center [829, 264] width 1144 height 77
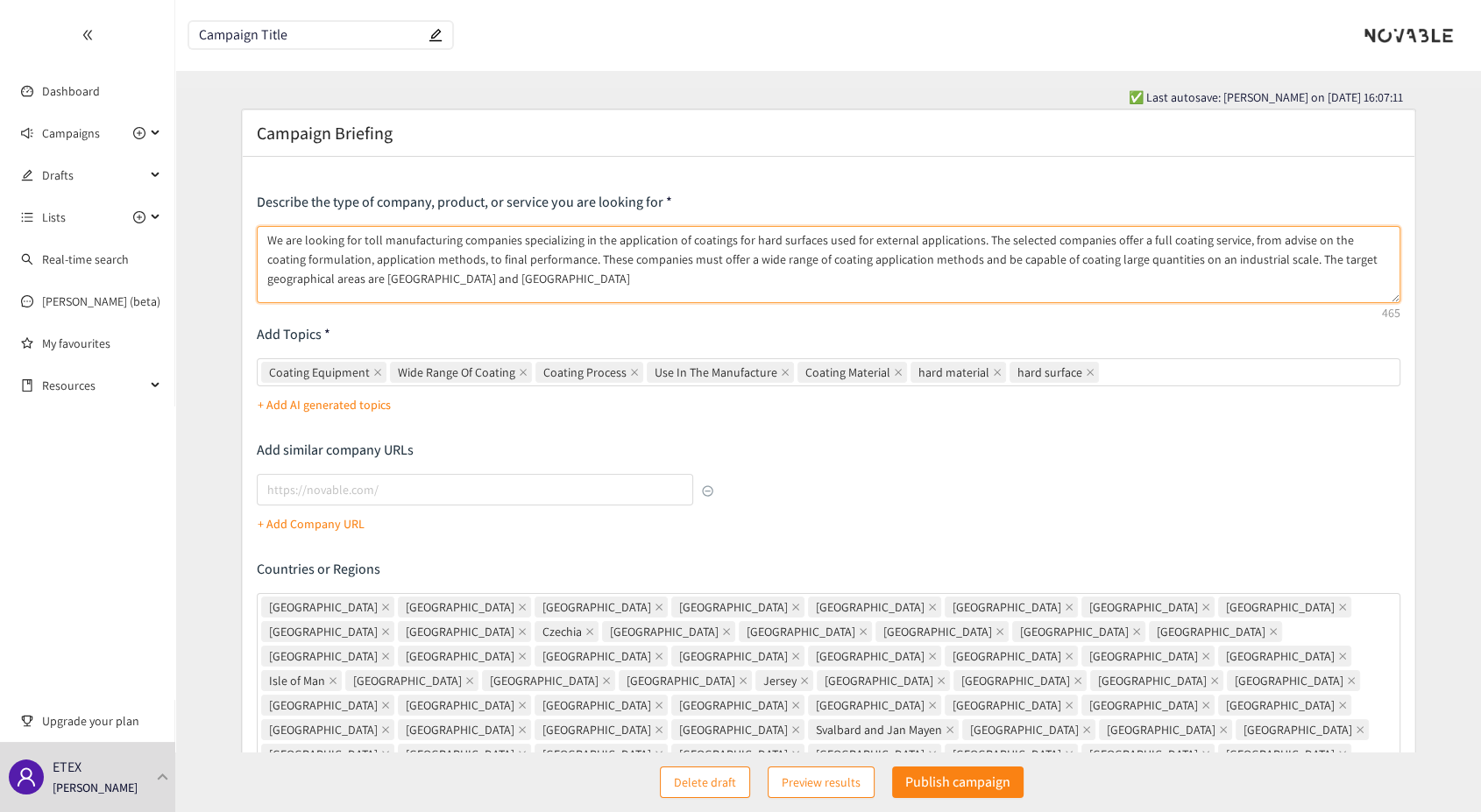
click at [324, 258] on textarea "We are looking for toll manufacturing companies specializing in the application…" at bounding box center [829, 264] width 1144 height 77
click at [398, 259] on textarea "We are looking for toll manufacturing companies specializing in the application…" at bounding box center [829, 264] width 1144 height 77
click at [1114, 369] on div "Coating Equipment Wide Range Of Coating Coating Process Use In The Manufacture …" at bounding box center [820, 372] width 1118 height 25
type textarea "We are looking for toll manufacturing companies specializing in the application…"
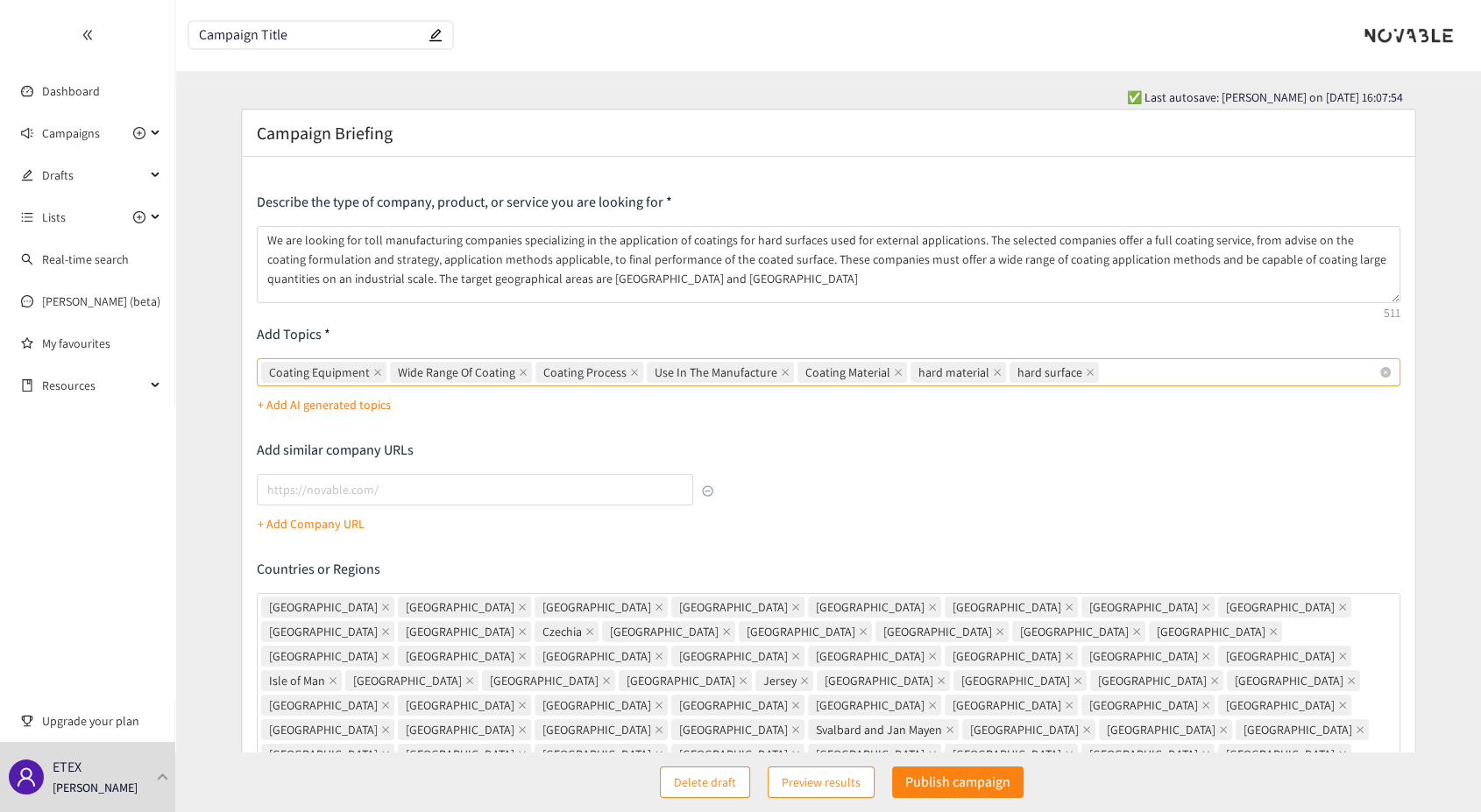
click at [1107, 369] on input "Coating Equipment Wide Range Of Coating Coating Process Use In The Manufacture …" at bounding box center [1105, 371] width 4 height 21
type input "s"
type input "coating service"
type input "toll manufacturing"
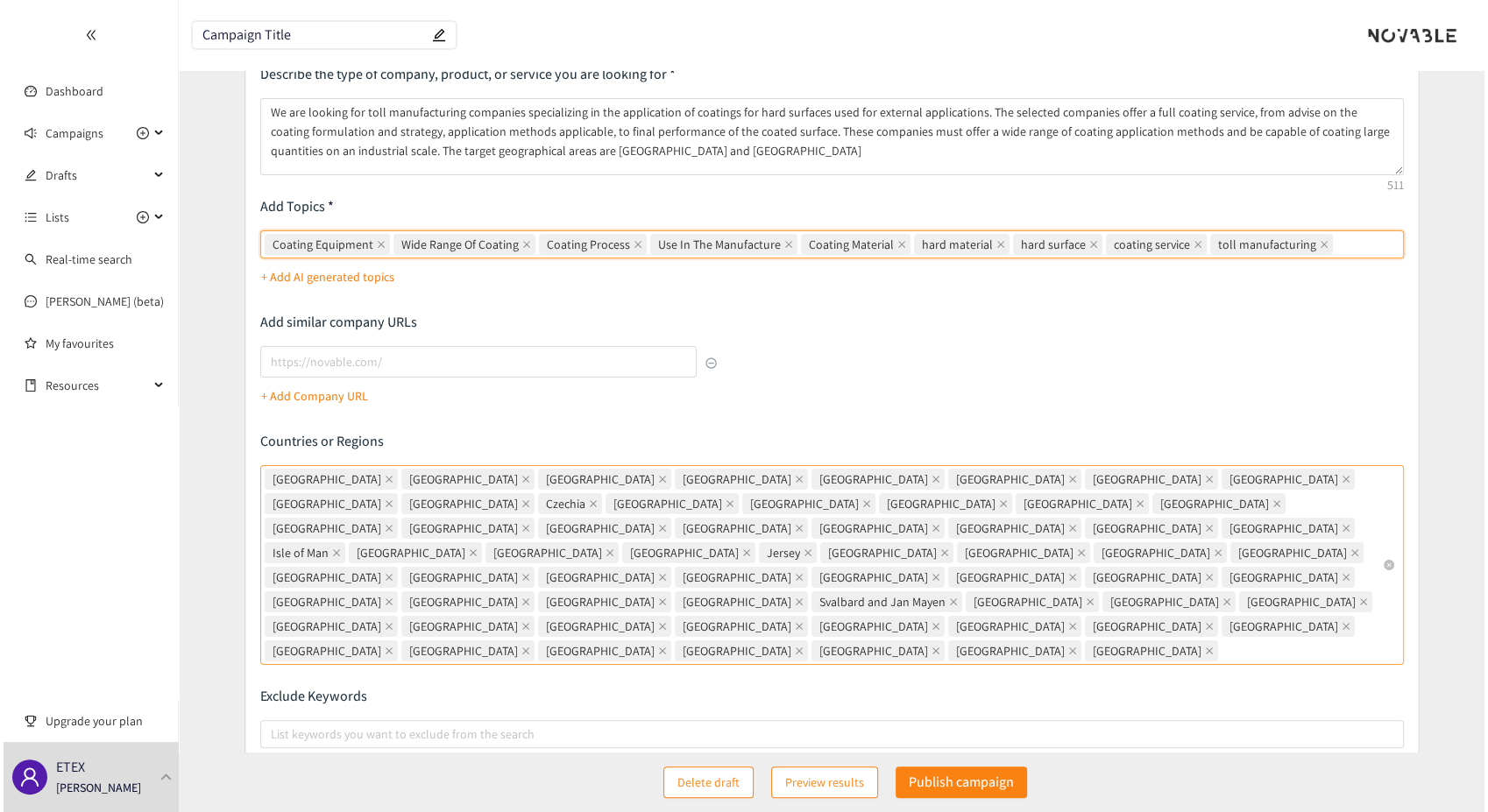
scroll to position [229, 0]
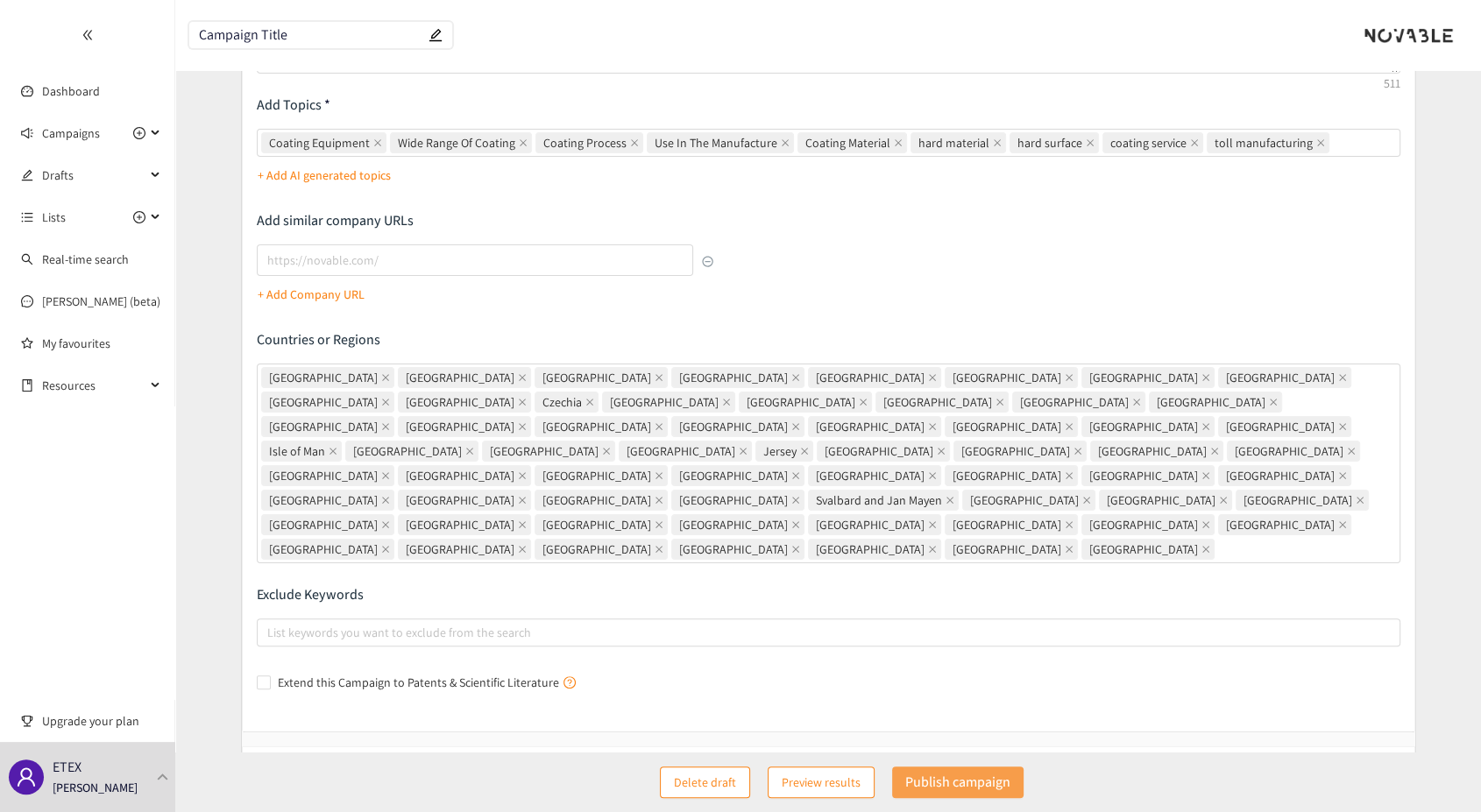
click at [964, 777] on p "Publish campaign" at bounding box center [957, 782] width 105 height 22
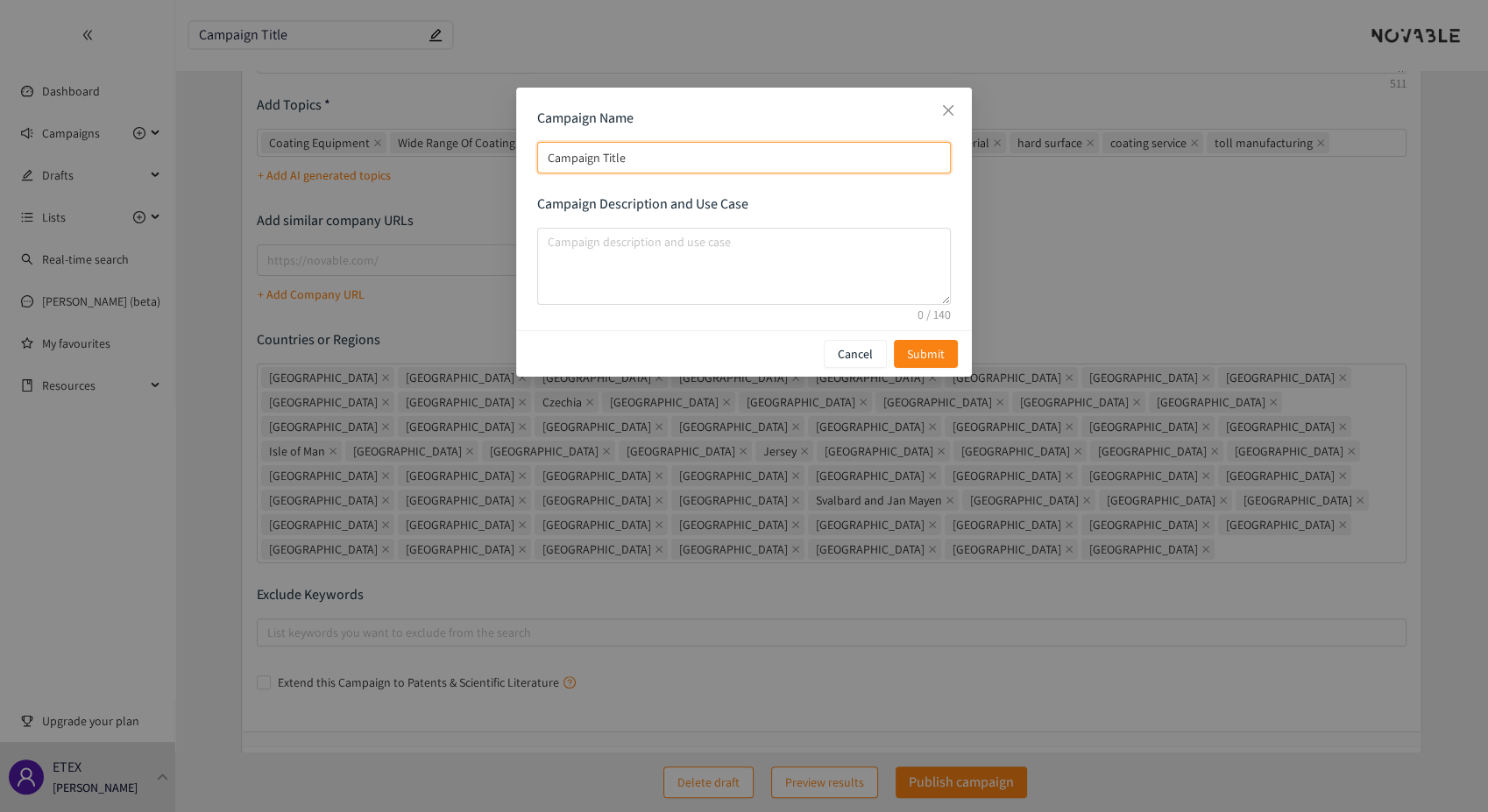
click at [645, 159] on input "Campaign Title" at bounding box center [744, 157] width 413 height 32
drag, startPoint x: 645, startPoint y: 159, endPoint x: 525, endPoint y: 159, distance: 120.0
click at [525, 159] on div "Campaign Name Campaign Title Campaign Description and Use Case" at bounding box center [744, 208] width 455 height 243
type input "T"
type input "Coating"
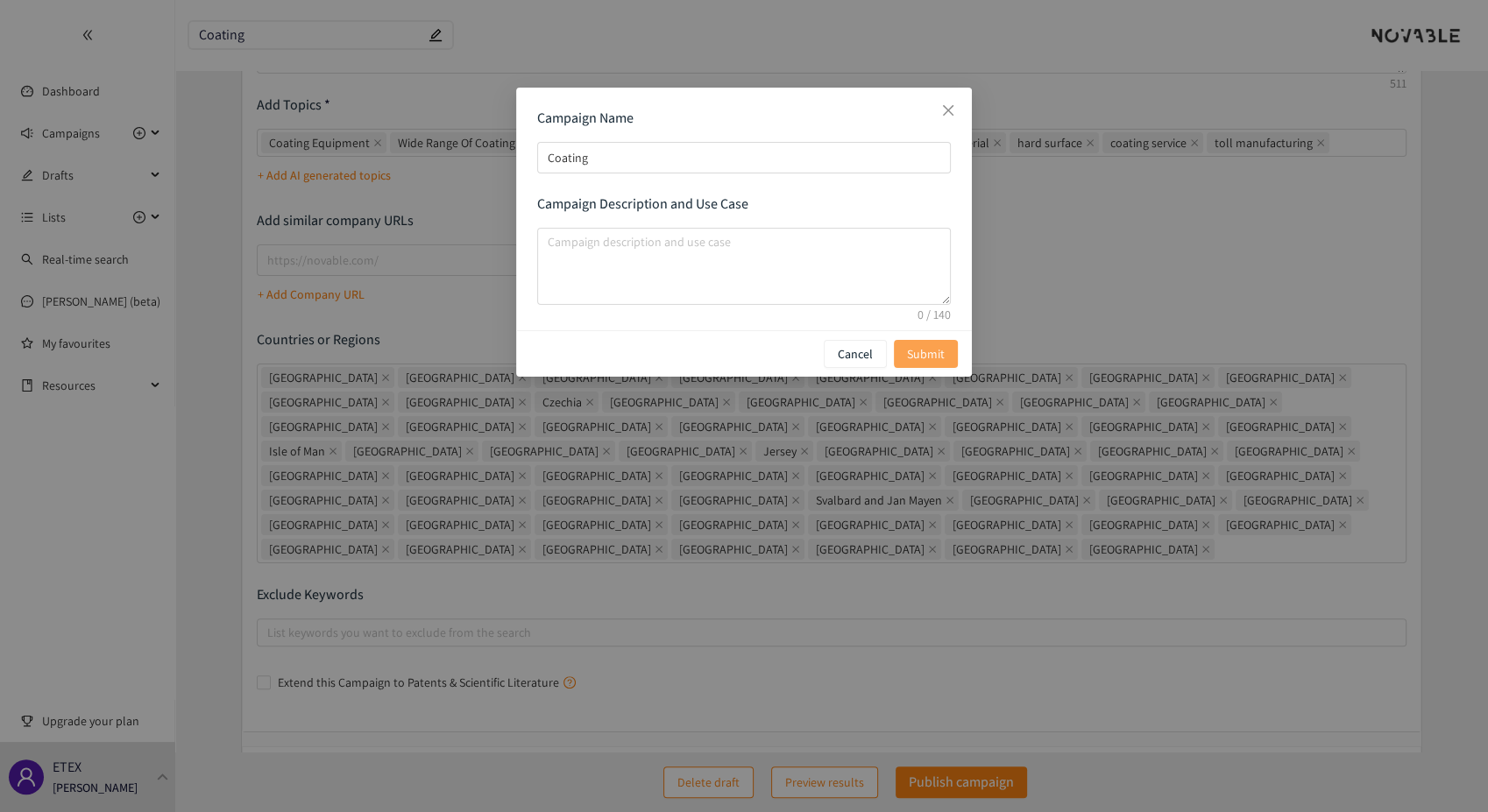
click at [930, 354] on span "Submit" at bounding box center [925, 353] width 37 height 19
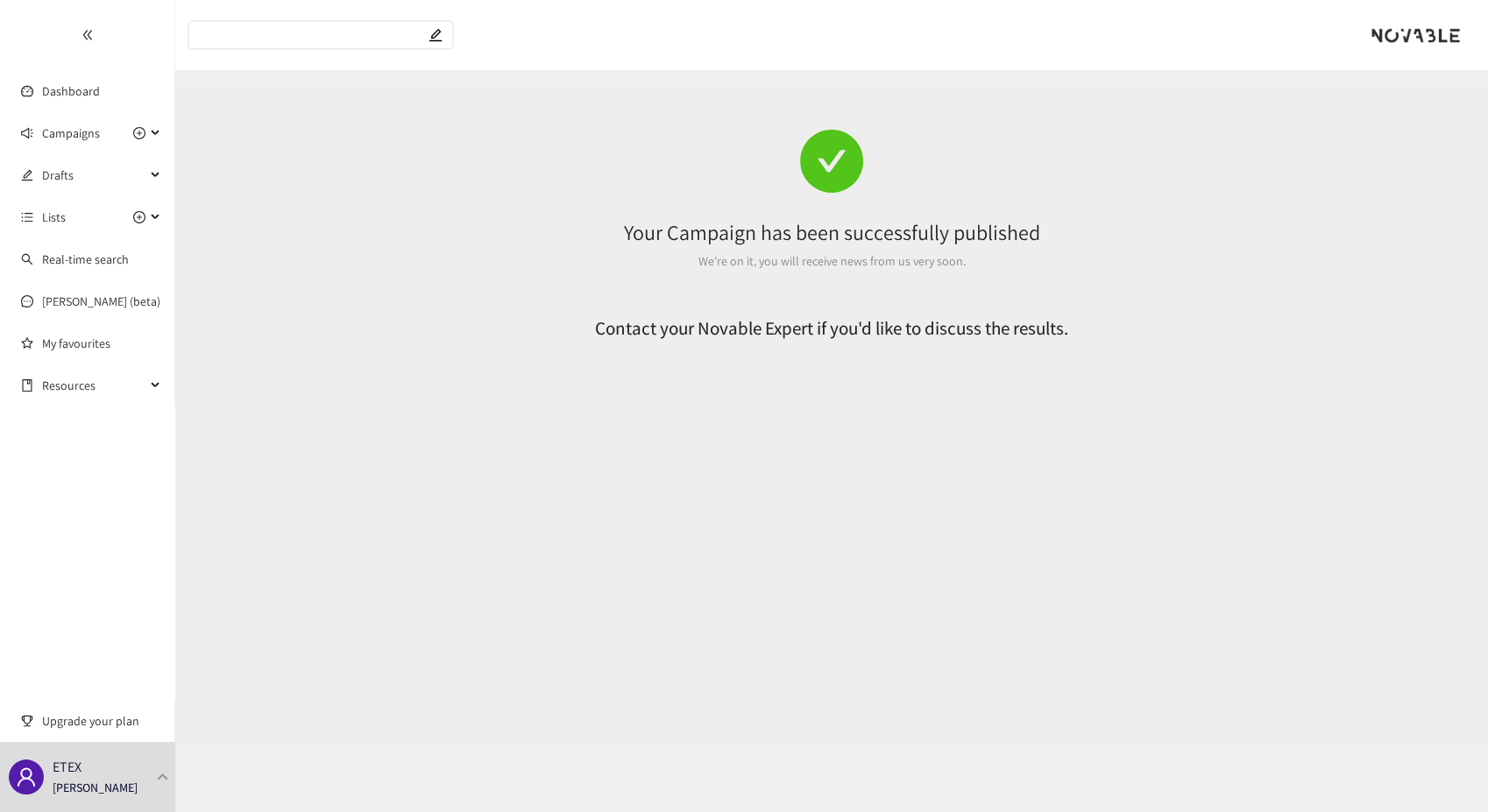
scroll to position [0, 0]
